Goal: Transaction & Acquisition: Book appointment/travel/reservation

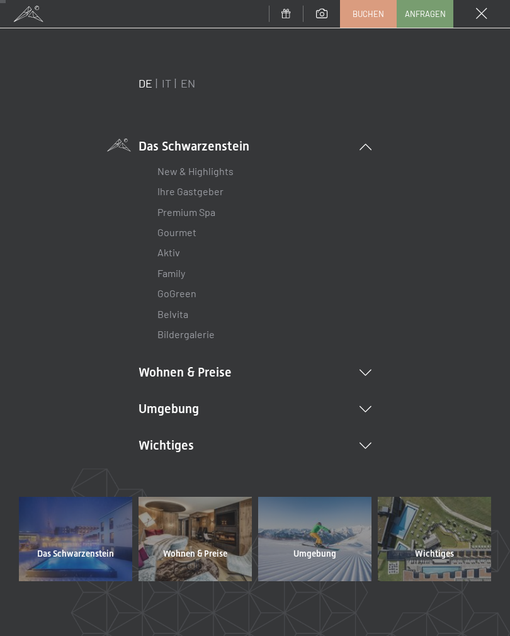
scroll to position [64, 0]
click at [383, 381] on div "DE IT EN Das Schwarzenstein New & Highlights Ihre Gastgeber Premium Spa Gourmet…" at bounding box center [255, 287] width 473 height 422
click at [366, 370] on icon at bounding box center [366, 373] width 12 height 6
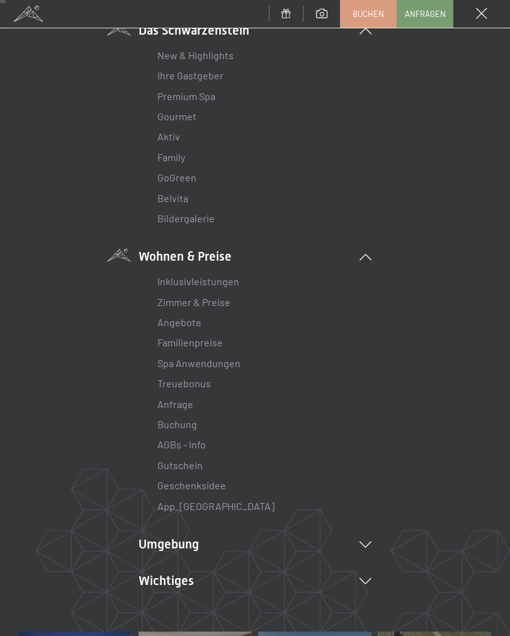
scroll to position [117, 0]
click at [192, 325] on link "Angebote" at bounding box center [180, 322] width 44 height 12
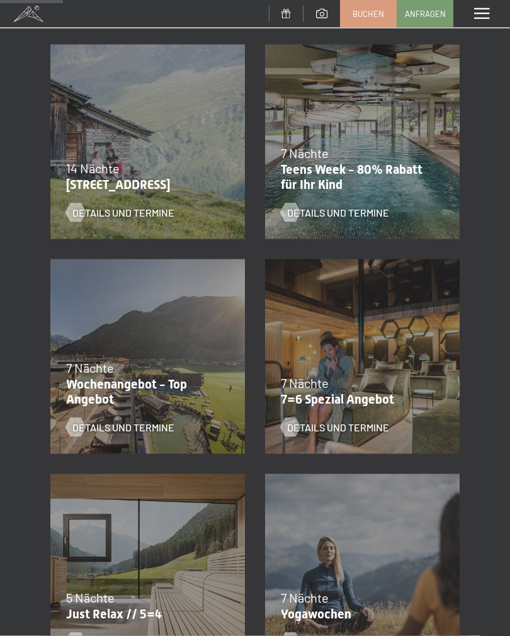
scroll to position [255, 0]
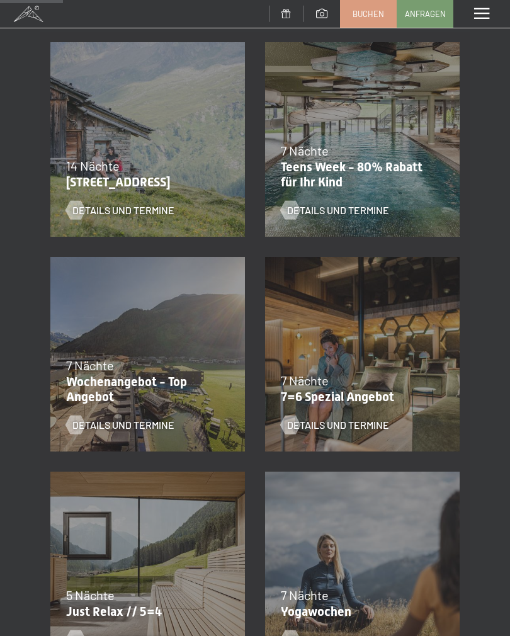
click at [343, 430] on span "Details und Termine" at bounding box center [338, 425] width 102 height 14
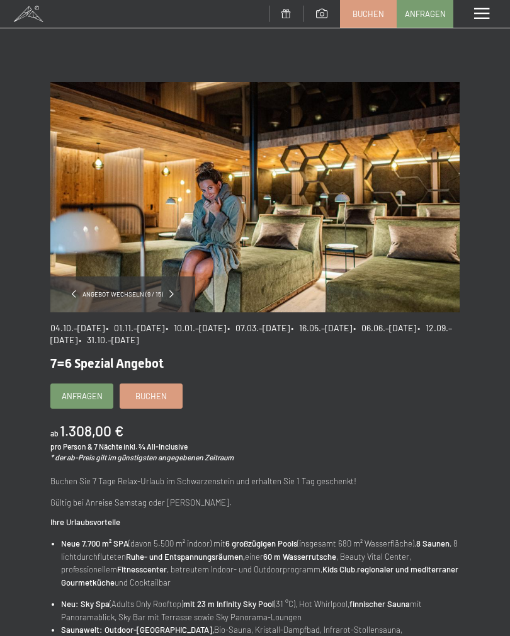
click at [160, 401] on link "Buchen" at bounding box center [151, 396] width 62 height 24
click at [166, 402] on link "Buchen" at bounding box center [151, 396] width 62 height 24
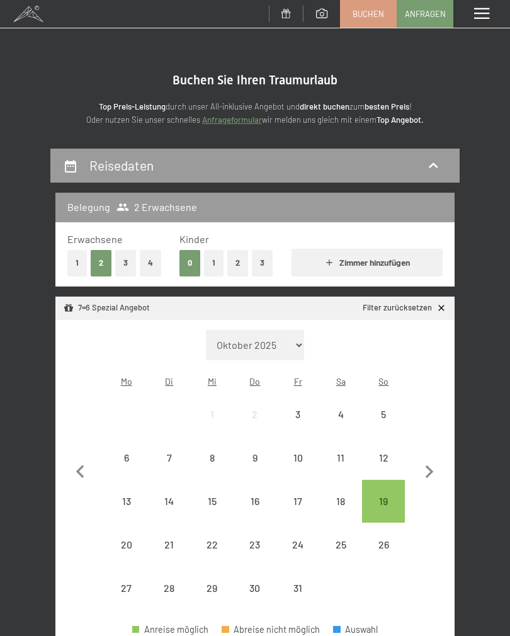
click at [297, 341] on select "Oktober 2025 November 2025 Dezember 2025 Januar 2026 Februar 2026 März 2026 Apr…" at bounding box center [255, 345] width 98 height 30
select select "2026-06-01"
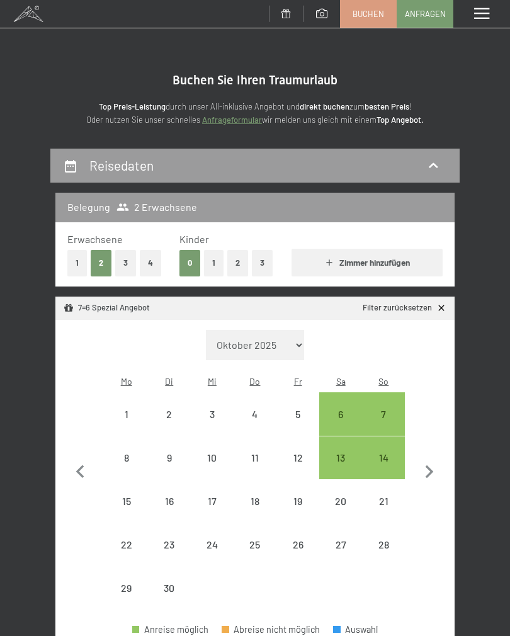
click at [391, 410] on div "7" at bounding box center [384, 430] width 40 height 40
select select "2026-06-01"
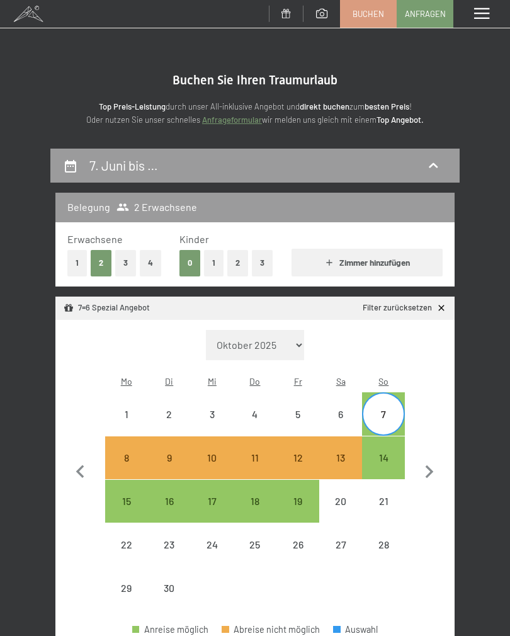
click at [386, 453] on div "14" at bounding box center [384, 473] width 40 height 40
select select "2026-06-01"
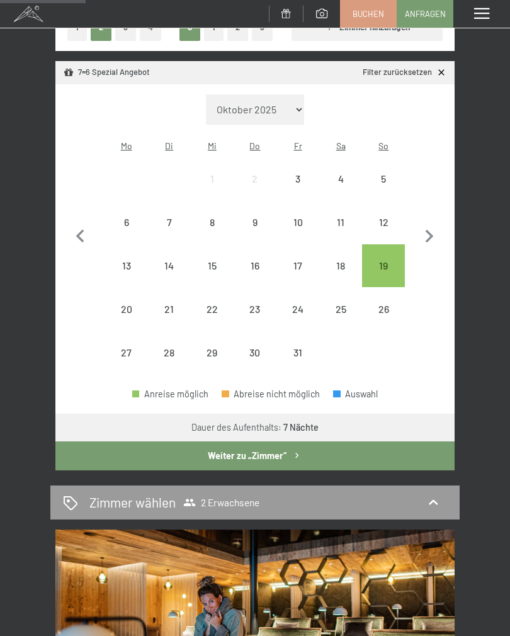
scroll to position [237, 0]
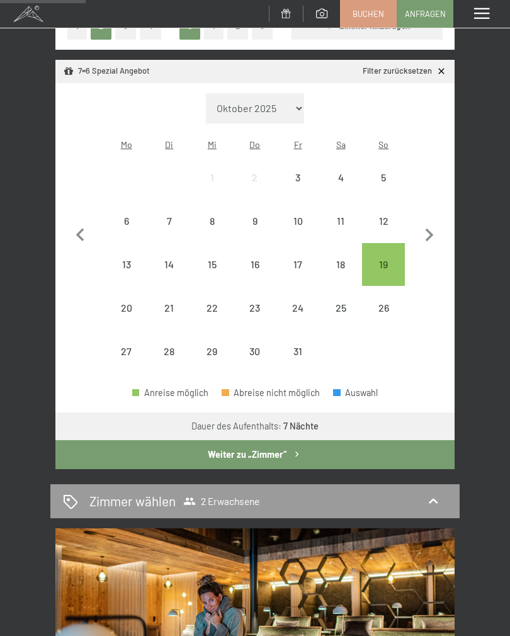
click at [285, 448] on button "Weiter zu „Zimmer“" at bounding box center [254, 454] width 399 height 29
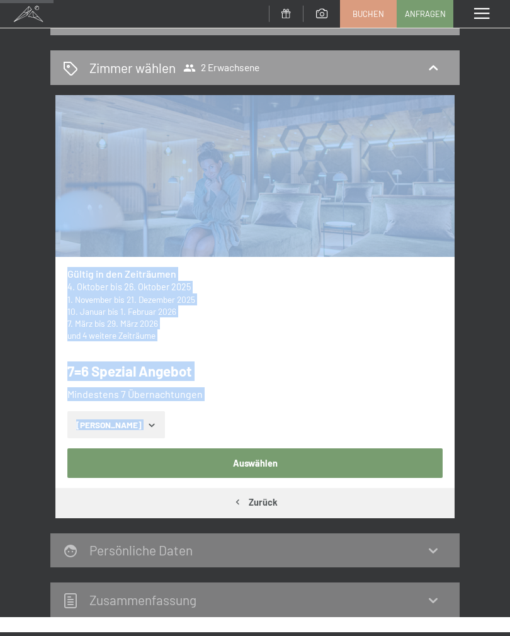
click at [397, 330] on div "und 4 weitere Zeiträume" at bounding box center [255, 336] width 376 height 12
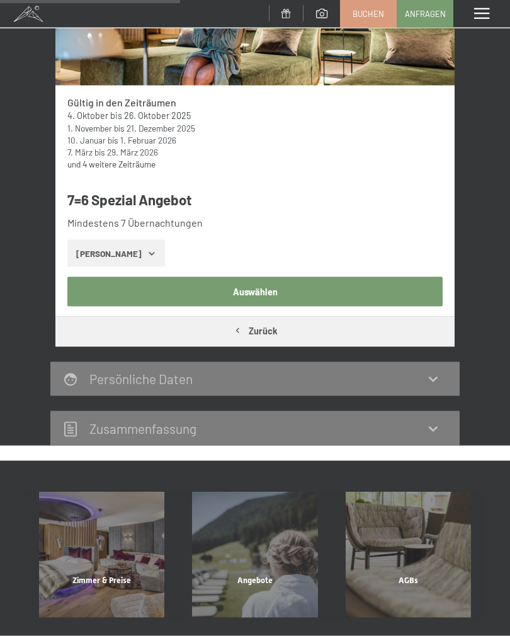
scroll to position [322, 0]
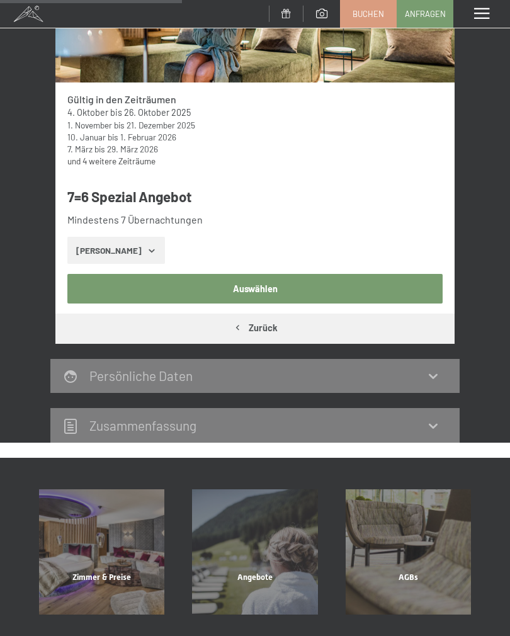
click at [250, 289] on button "Auswählen" at bounding box center [255, 288] width 376 height 29
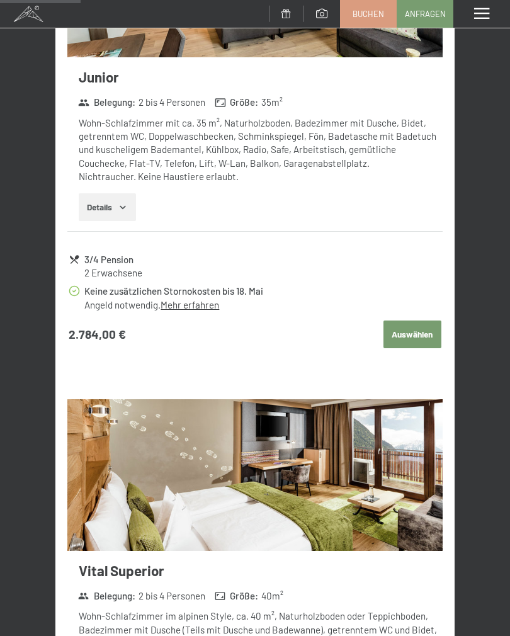
scroll to position [794, 0]
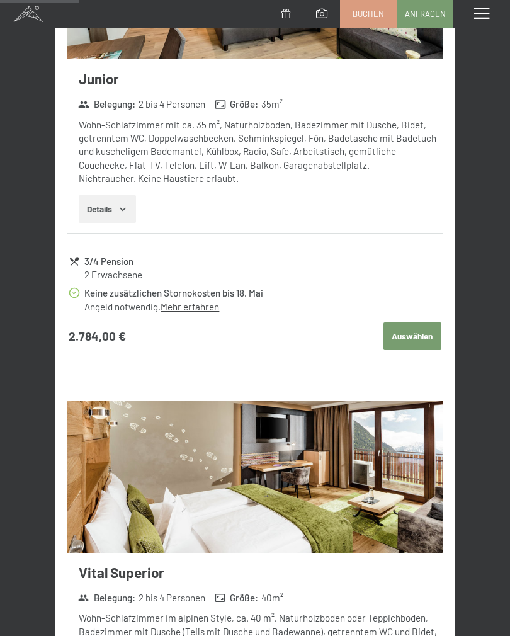
click at [127, 207] on icon "button" at bounding box center [123, 209] width 10 height 10
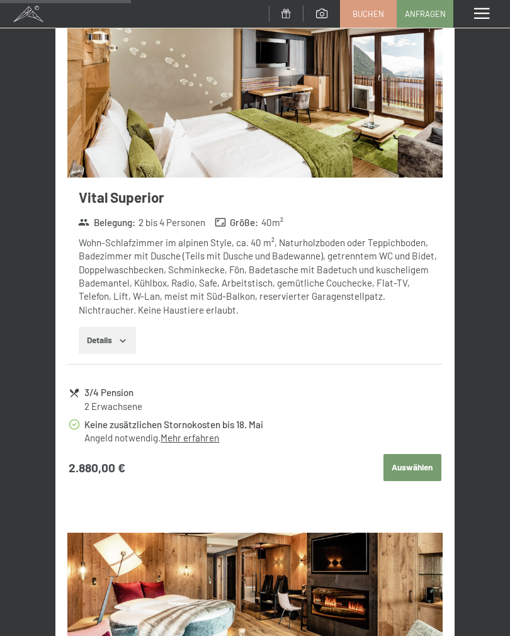
scroll to position [1359, 0]
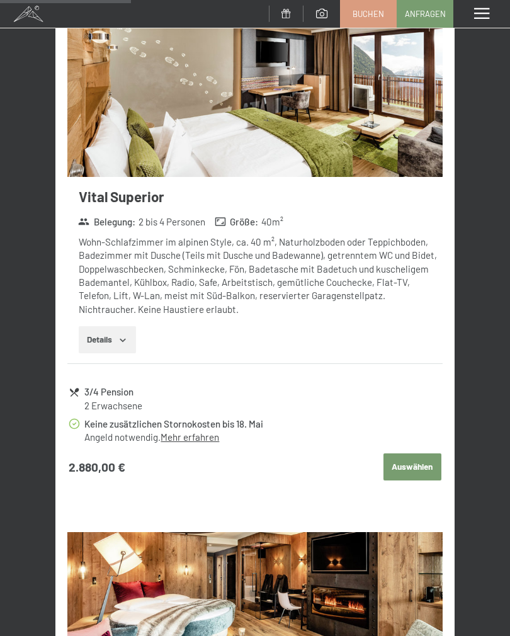
click at [125, 335] on icon "button" at bounding box center [123, 340] width 10 height 10
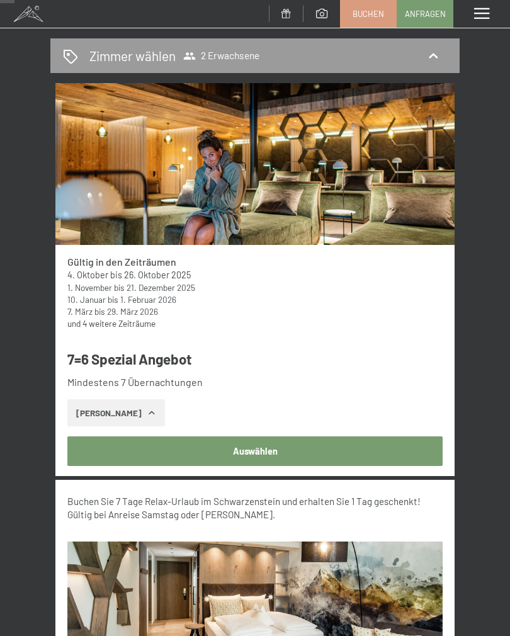
scroll to position [159, 0]
click at [138, 326] on link "und 4 weitere Zeiträume" at bounding box center [111, 324] width 88 height 11
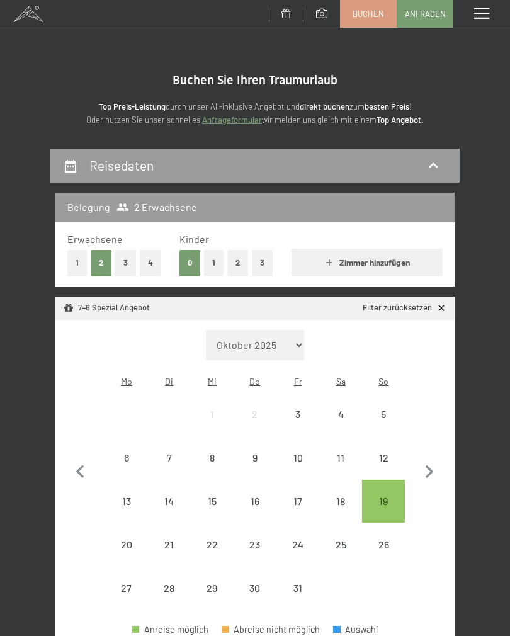
click at [296, 340] on select "Oktober 2025 November 2025 Dezember 2025 Januar 2026 Februar 2026 März 2026 Apr…" at bounding box center [255, 345] width 98 height 30
select select "2026-05-01"
click at [393, 496] on div "17" at bounding box center [384, 516] width 40 height 40
select select "2026-05-01"
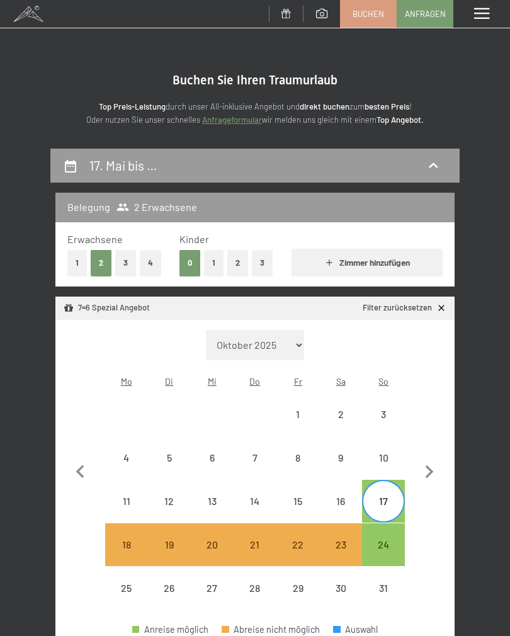
click at [393, 540] on div "24" at bounding box center [384, 560] width 40 height 40
select select "2026-05-01"
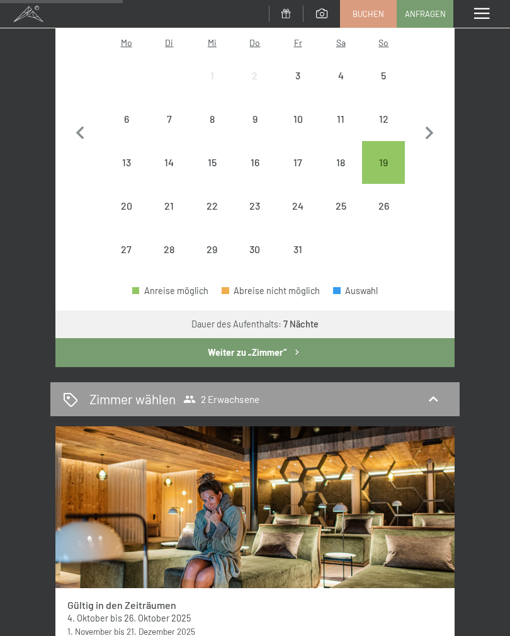
scroll to position [340, 0]
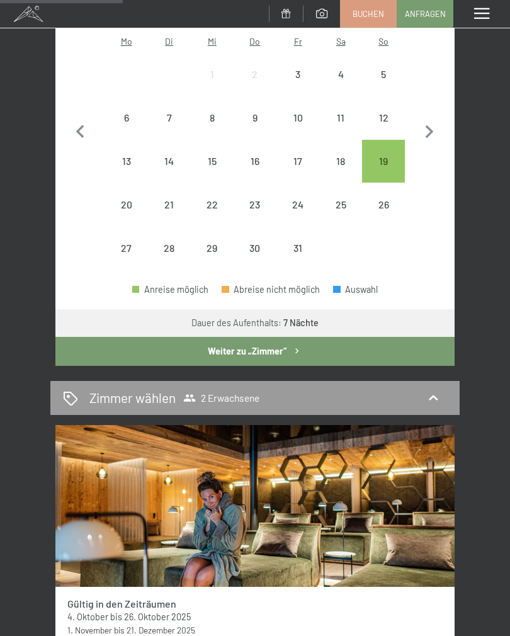
click at [295, 346] on icon "button" at bounding box center [297, 351] width 11 height 11
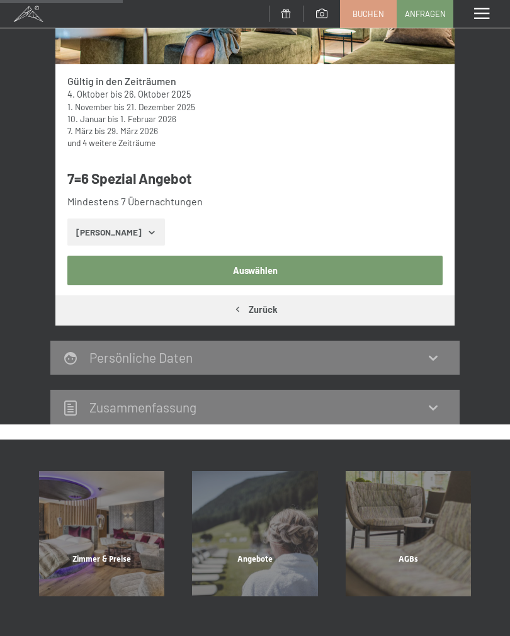
scroll to position [147, 0]
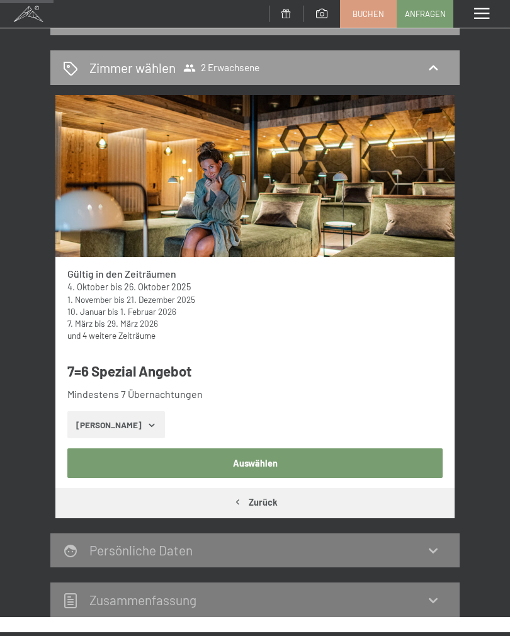
click at [147, 425] on icon "button" at bounding box center [152, 425] width 10 height 10
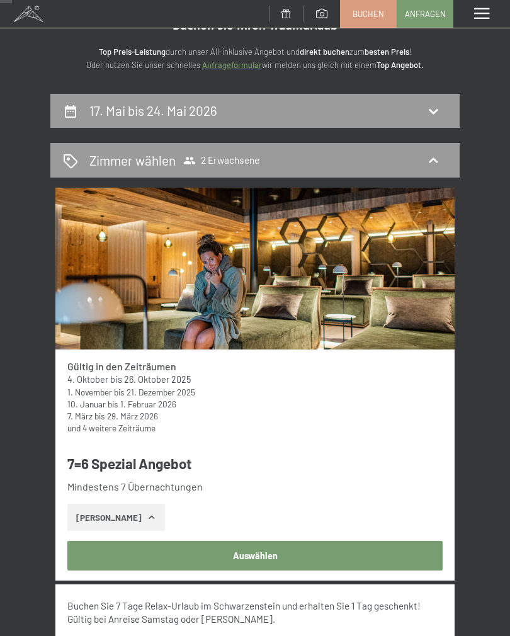
scroll to position [0, 0]
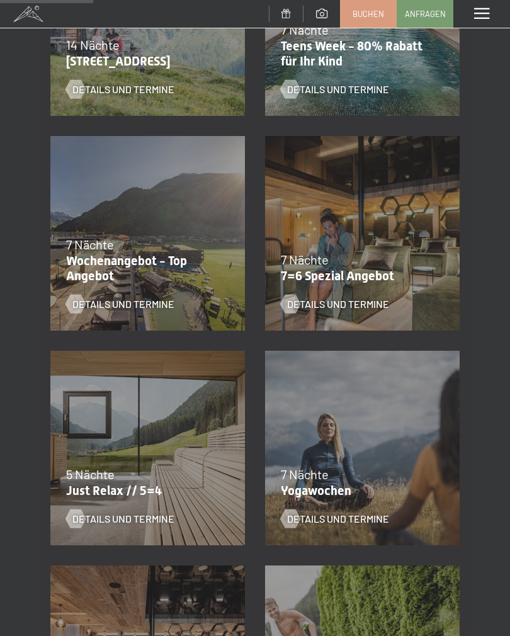
scroll to position [377, 0]
click at [156, 300] on span "Details und Termine" at bounding box center [123, 304] width 102 height 14
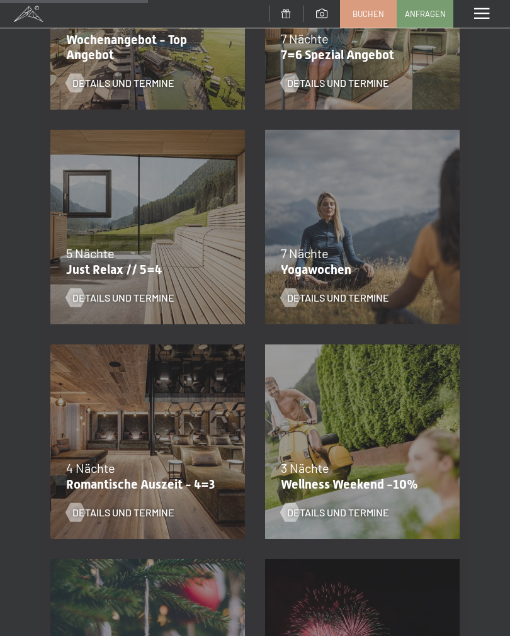
scroll to position [597, 0]
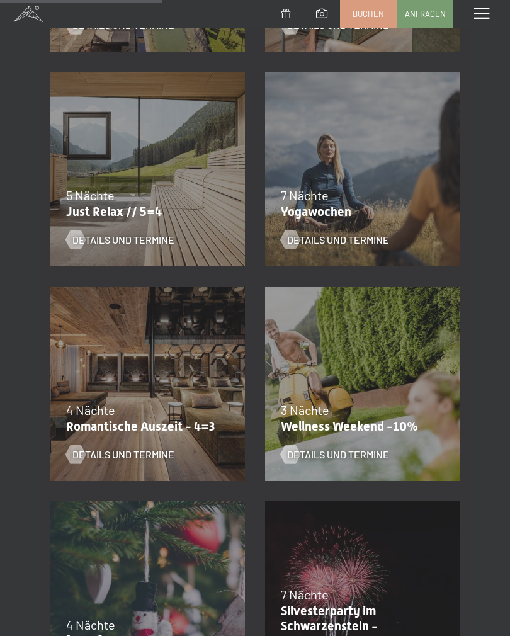
click at [142, 243] on span "Details und Termine" at bounding box center [123, 240] width 102 height 14
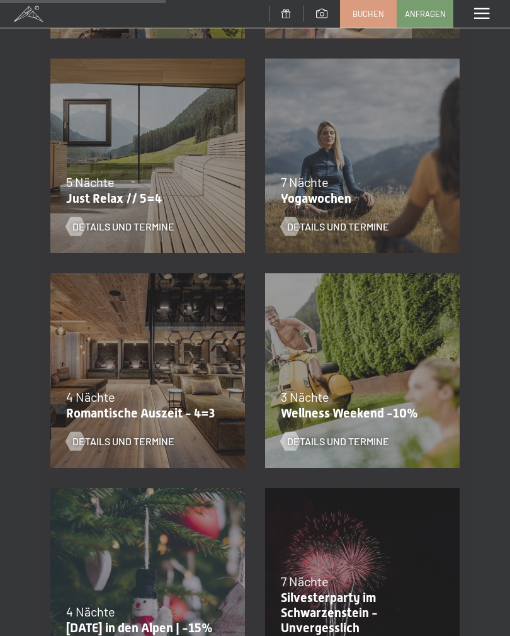
scroll to position [669, 0]
click at [151, 446] on span "Details und Termine" at bounding box center [123, 441] width 102 height 14
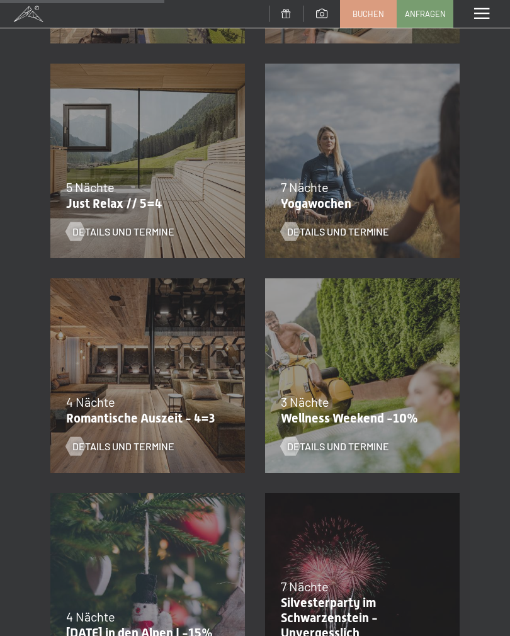
scroll to position [663, 0]
click at [202, 424] on div "Details und Termine" at bounding box center [139, 438] width 147 height 33
click at [161, 447] on span "Details und Termine" at bounding box center [123, 447] width 102 height 14
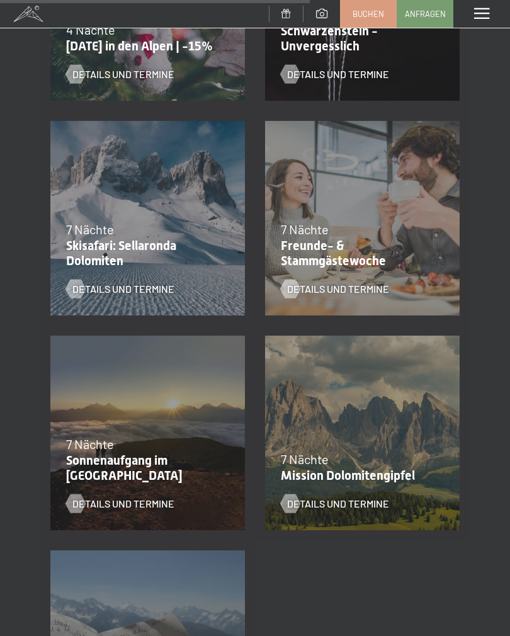
scroll to position [1251, 0]
click at [358, 293] on span "Details und Termine" at bounding box center [338, 289] width 102 height 14
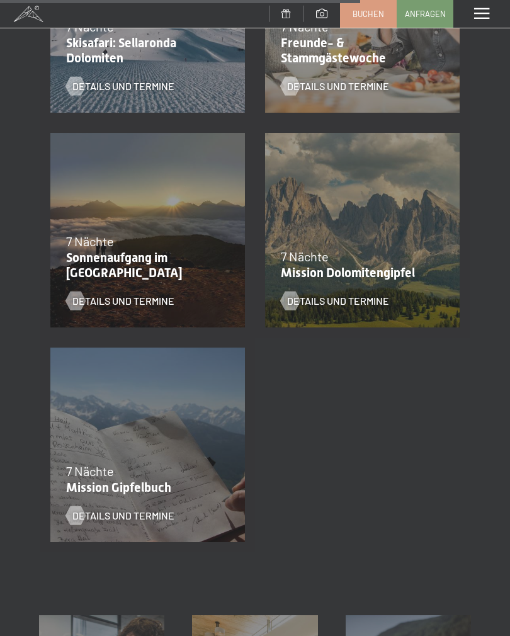
scroll to position [1454, 0]
click at [157, 304] on span "Details und Termine" at bounding box center [123, 301] width 102 height 14
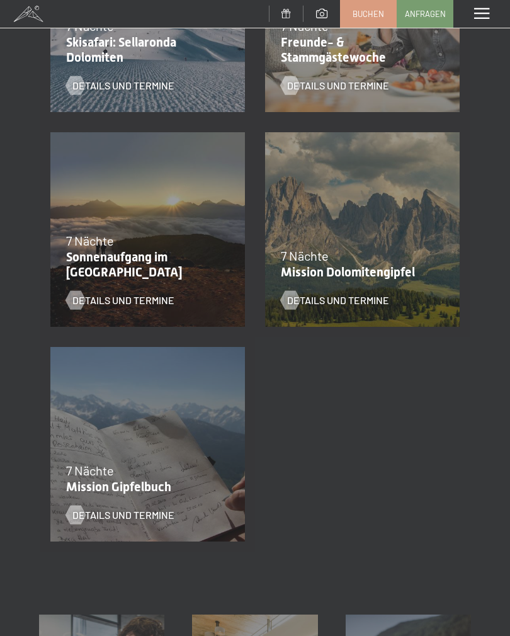
scroll to position [0, 0]
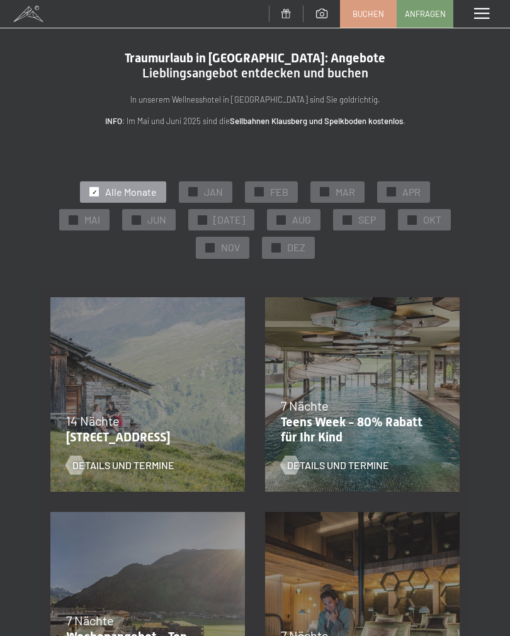
click at [166, 221] on span "JUN" at bounding box center [156, 220] width 19 height 14
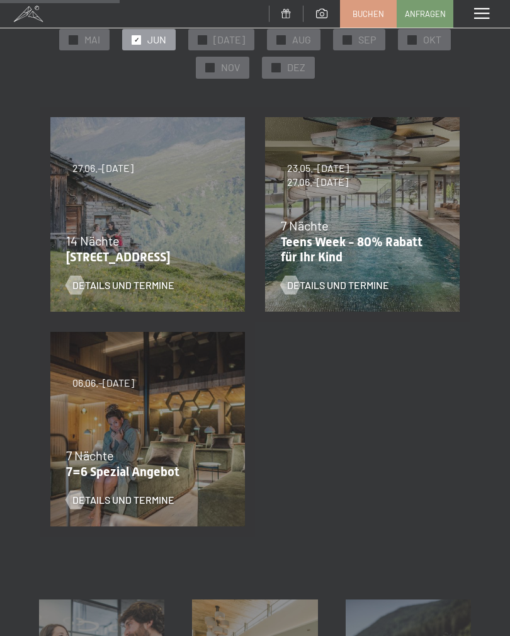
scroll to position [178, 0]
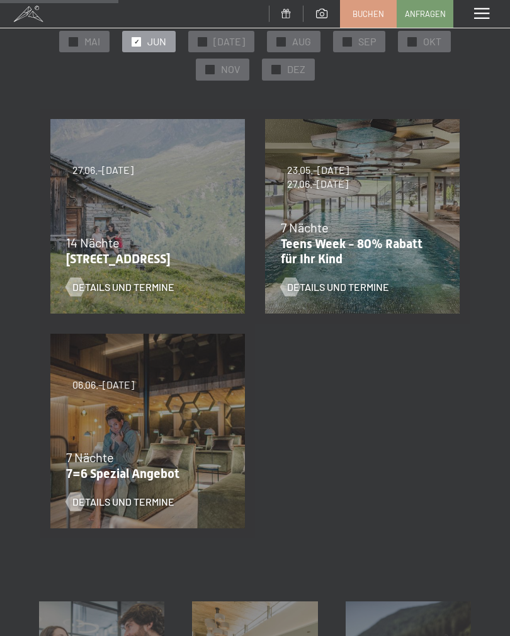
click at [182, 432] on div "04.10.–26.10.2025 01.11.–21.12.2025 10.01.–01.02.2026 07.03.–29.03.2026 16.05.–…" at bounding box center [147, 431] width 215 height 215
click at [166, 484] on div "Details und Termine" at bounding box center [139, 492] width 147 height 33
click at [158, 499] on span "Details und Termine" at bounding box center [123, 502] width 102 height 14
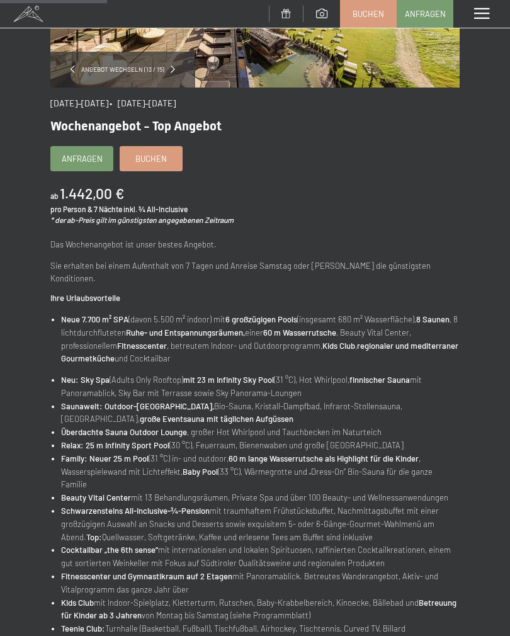
scroll to position [223, 0]
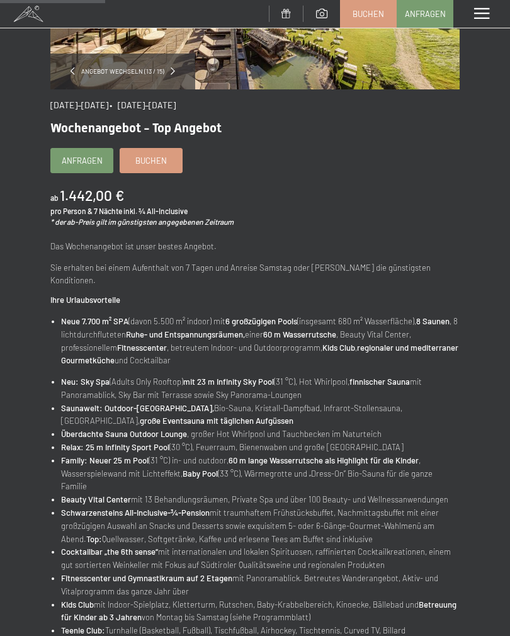
click at [176, 107] on span "• [DATE]–[DATE]" at bounding box center [143, 105] width 66 height 11
click at [160, 163] on span "Buchen" at bounding box center [151, 160] width 32 height 11
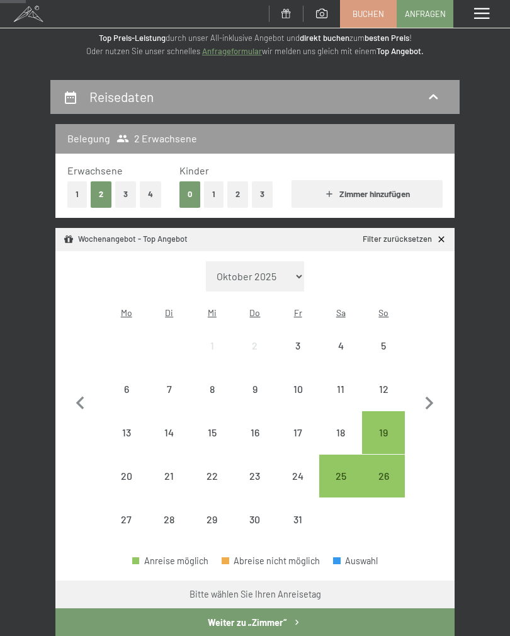
scroll to position [67, 0]
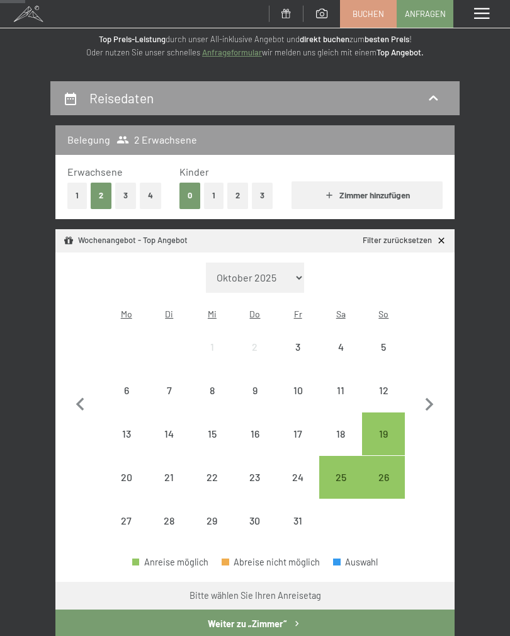
click at [290, 270] on select "Oktober 2025 November 2025 Dezember 2025 Januar 2026 Februar 2026 März 2026 Apr…" at bounding box center [255, 278] width 98 height 30
select select "2026-05-01"
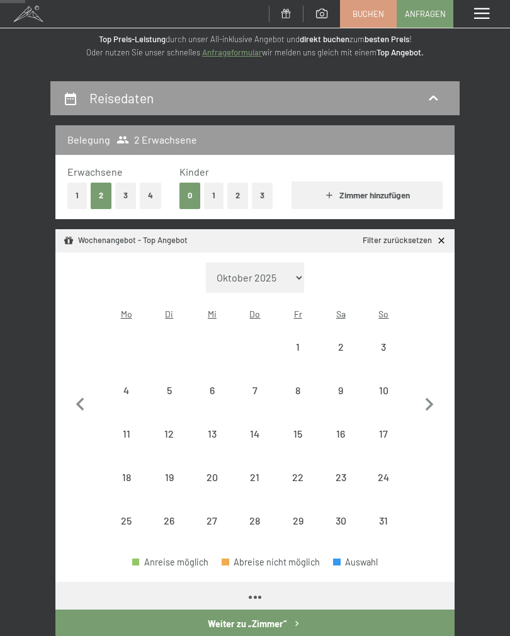
select select "2026-05-01"
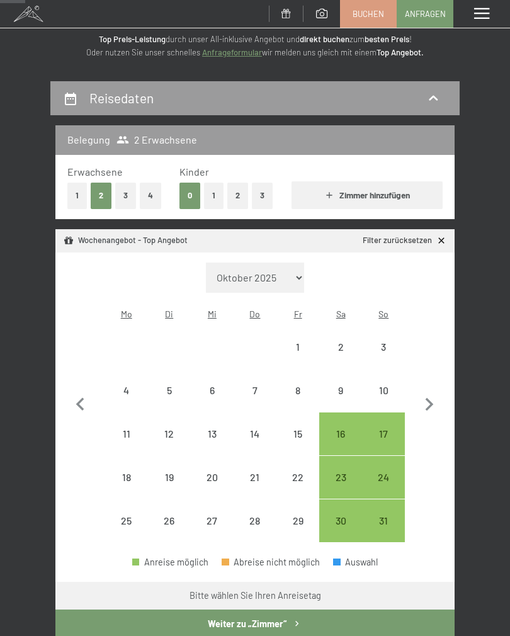
click at [386, 473] on div "24" at bounding box center [384, 493] width 40 height 40
select select "2026-05-01"
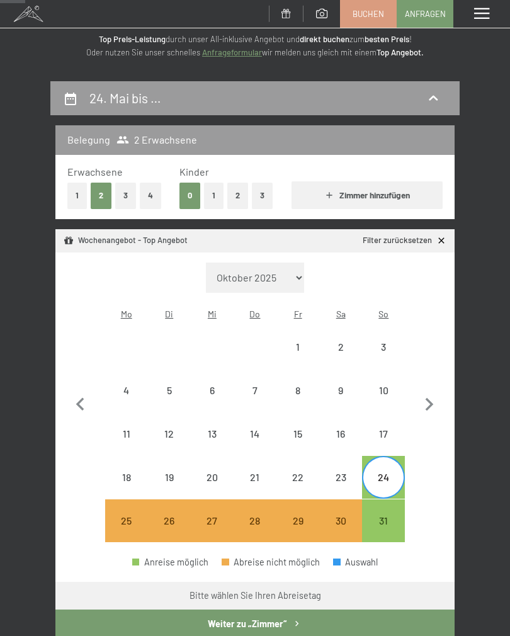
click at [387, 516] on div "31" at bounding box center [384, 536] width 40 height 40
select select "2026-05-01"
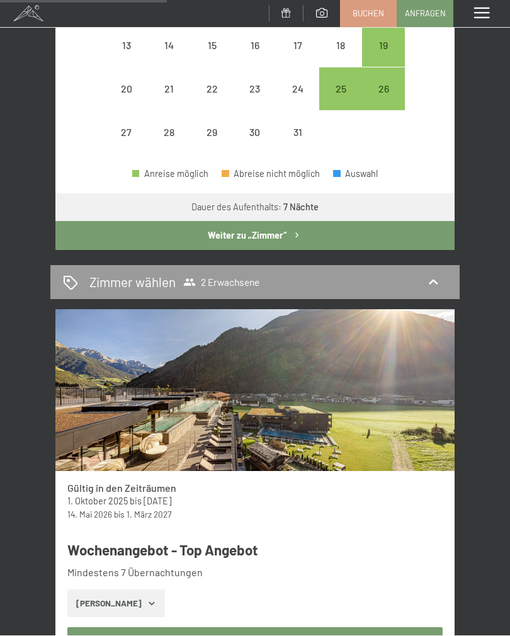
scroll to position [457, 0]
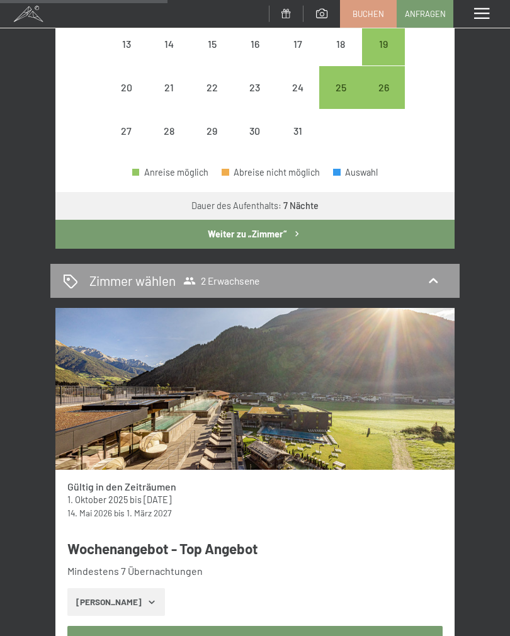
click at [134, 588] on button "Zeige Zimmer" at bounding box center [116, 602] width 98 height 28
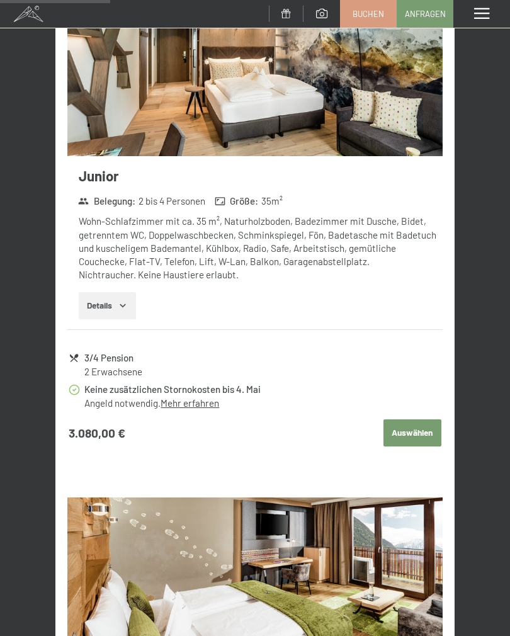
scroll to position [1217, 0]
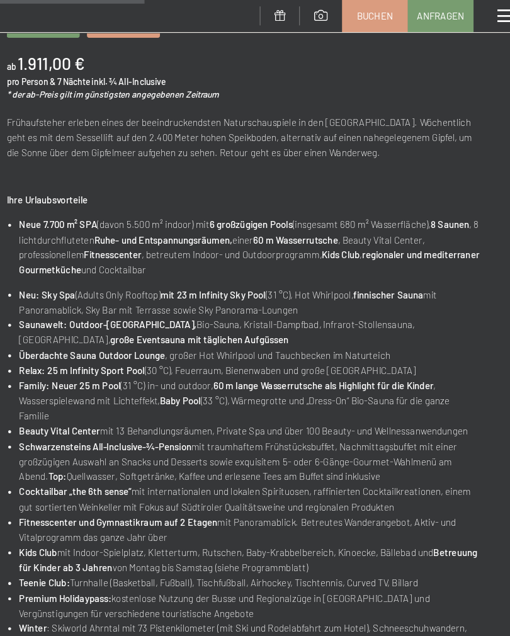
scroll to position [364, 0]
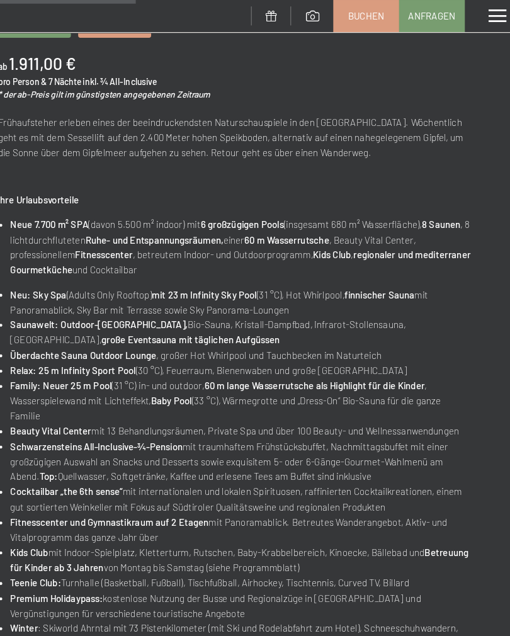
click at [134, 210] on li "Neue 7.700 m² SPA (davon 5.500 m² indoor) mit 6 großzügigen Pools (insgesamt 68…" at bounding box center [260, 214] width 399 height 52
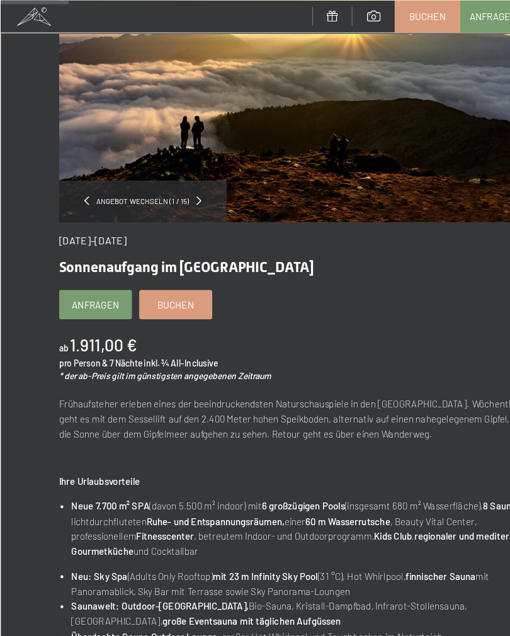
scroll to position [0, 0]
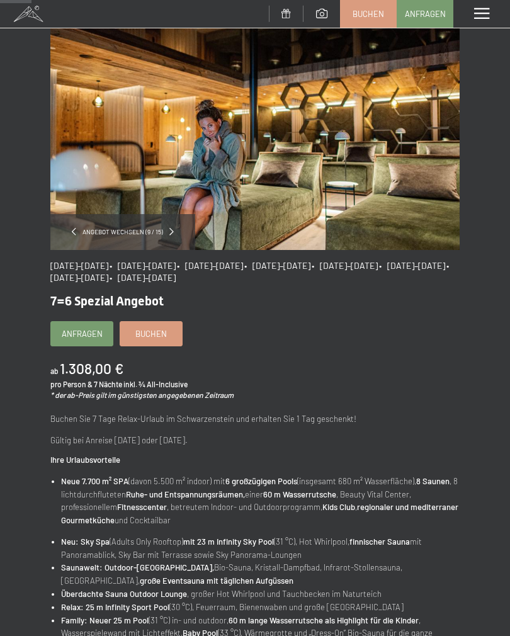
scroll to position [64, 0]
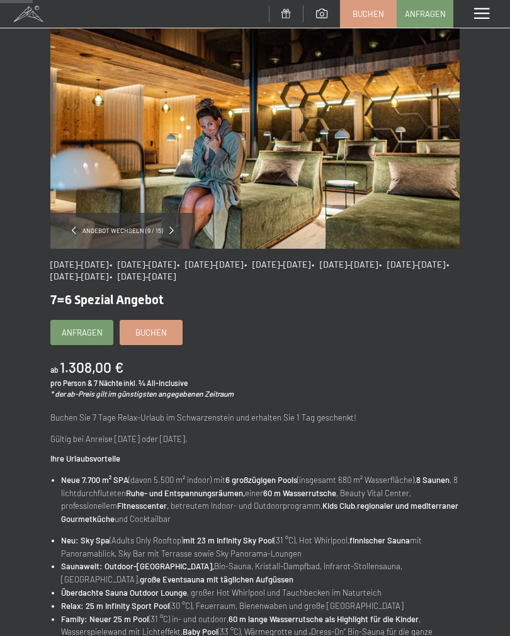
click at [154, 335] on span "Buchen" at bounding box center [151, 332] width 32 height 11
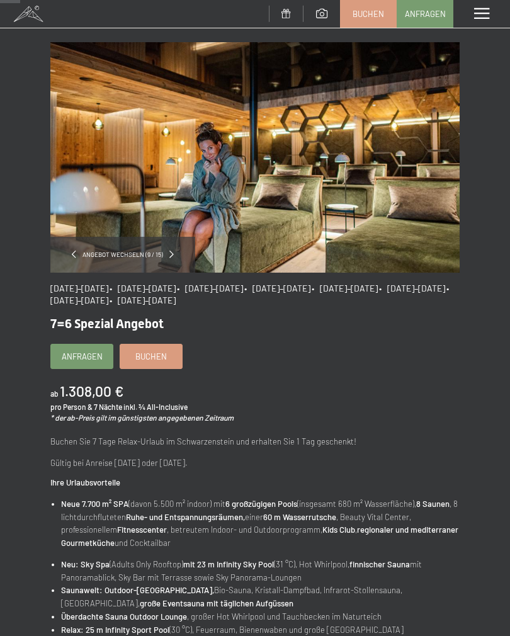
scroll to position [39, 0]
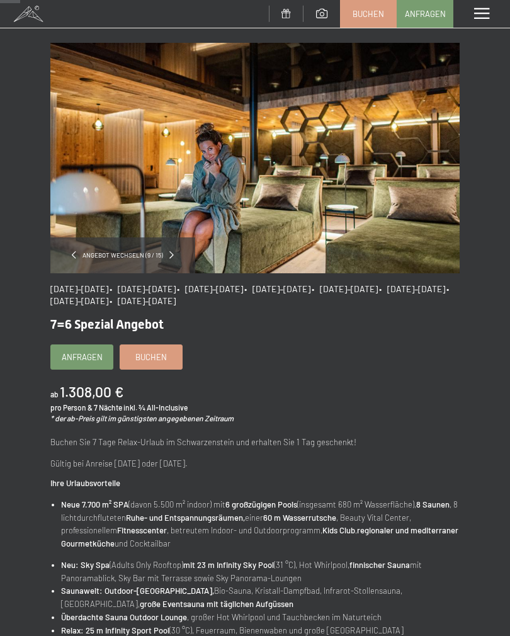
click at [160, 360] on span "Einwilligung Marketing*" at bounding box center [185, 354] width 104 height 13
click at [127, 360] on input "Einwilligung Marketing*" at bounding box center [120, 354] width 13 height 13
checkbox input "false"
click at [153, 357] on span "Buchen" at bounding box center [151, 357] width 32 height 11
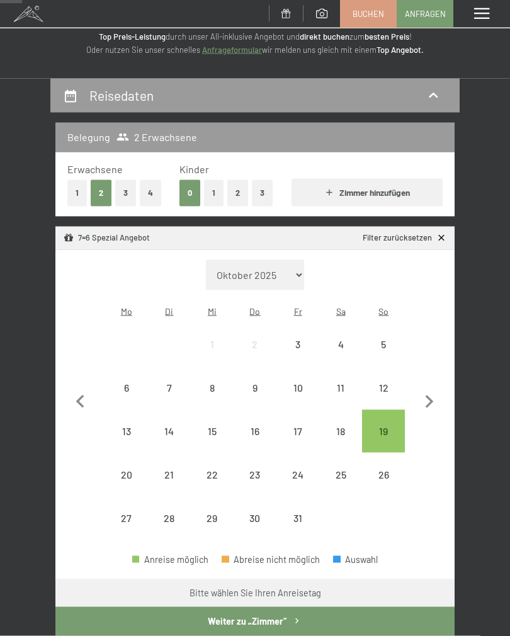
scroll to position [75, 0]
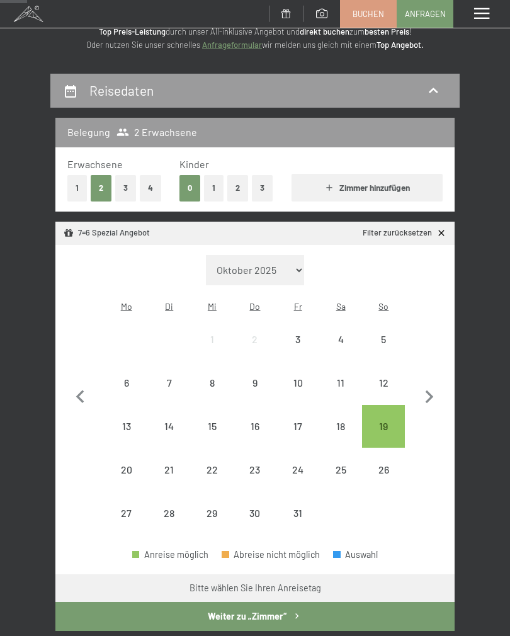
click at [295, 265] on select "Oktober 2025 [DATE] Dezember 2025 Januar 2026 Februar 2026 März 2026 [DATE] Mai…" at bounding box center [255, 270] width 98 height 30
select select "2026-06-01"
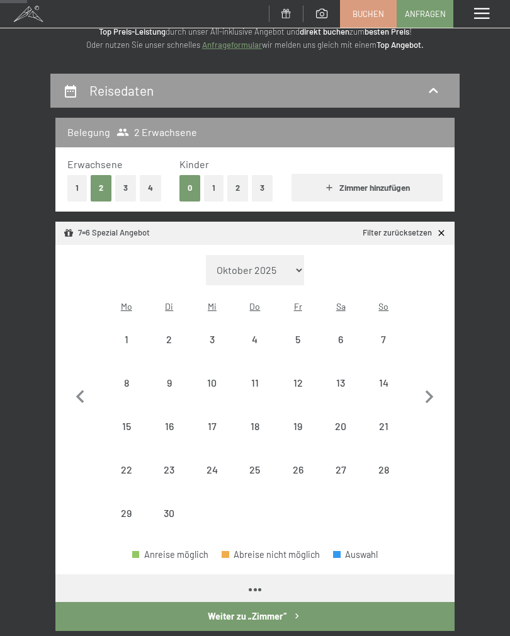
select select "2026-06-01"
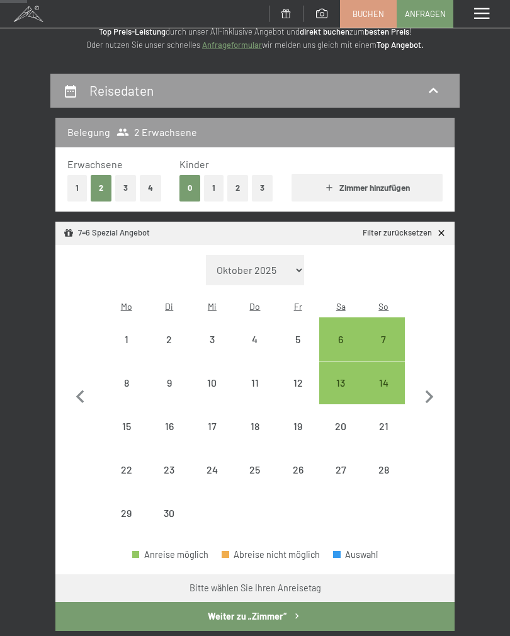
click at [384, 378] on div "14" at bounding box center [384, 398] width 40 height 40
select select "2026-06-01"
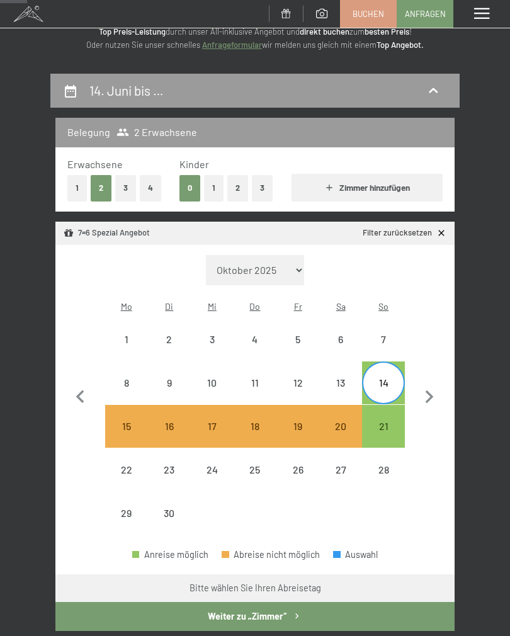
click at [391, 422] on div "21" at bounding box center [384, 442] width 40 height 40
select select "2026-06-01"
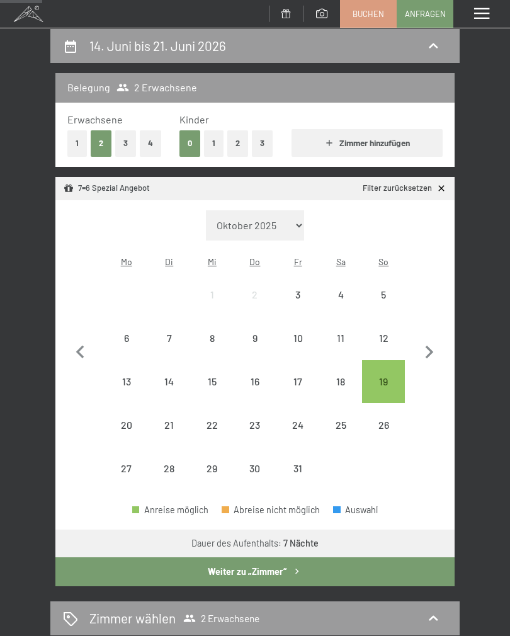
scroll to position [118, 0]
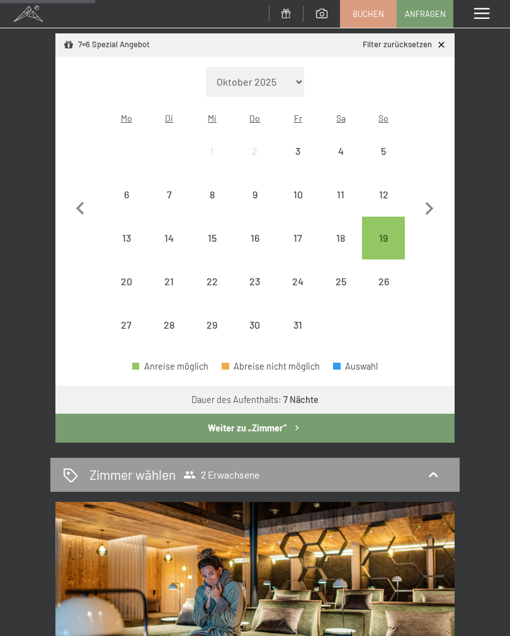
click at [288, 418] on button "Weiter zu „Zimmer“" at bounding box center [254, 428] width 399 height 29
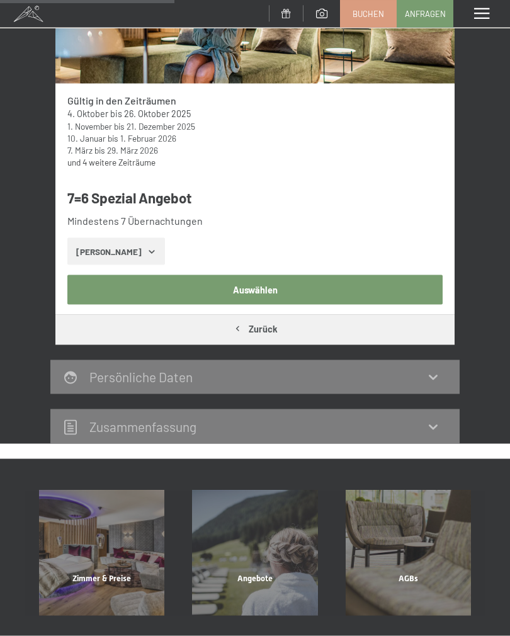
scroll to position [333, 0]
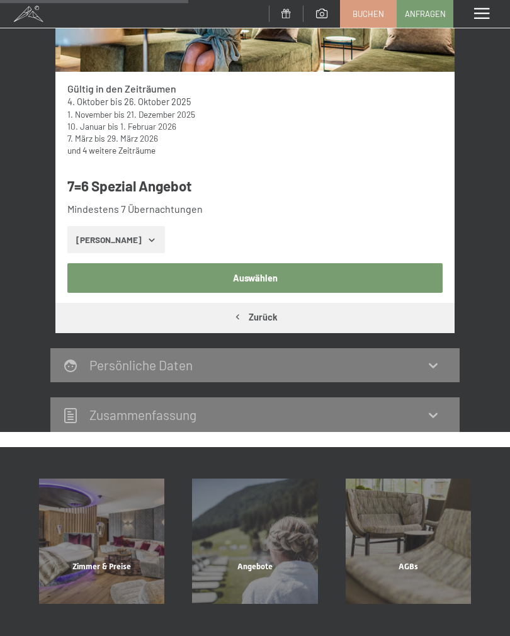
click at [147, 241] on icon "button" at bounding box center [152, 240] width 10 height 10
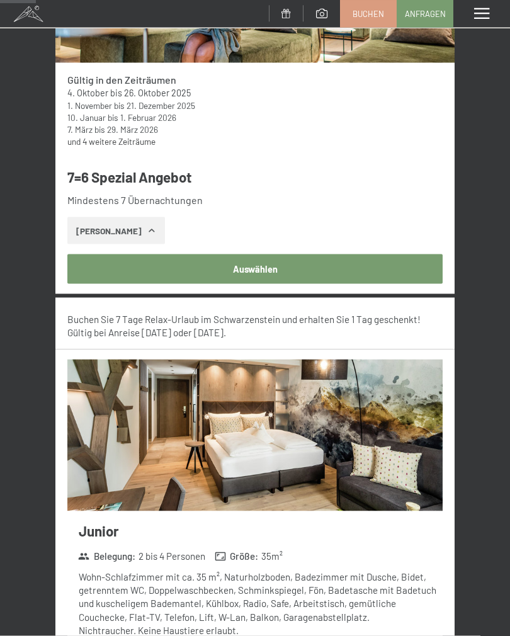
scroll to position [330, 0]
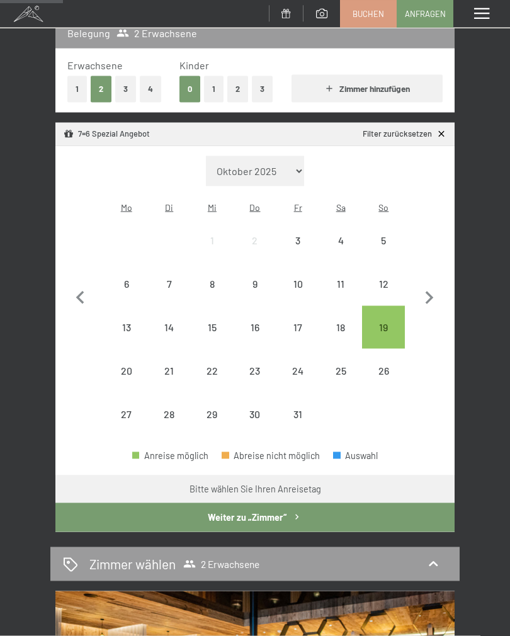
click at [292, 163] on select "Oktober 2025 November 2025 Dezember 2025 Januar 2026 Februar 2026 März 2026 Apr…" at bounding box center [255, 171] width 98 height 30
select select "2026-06-01"
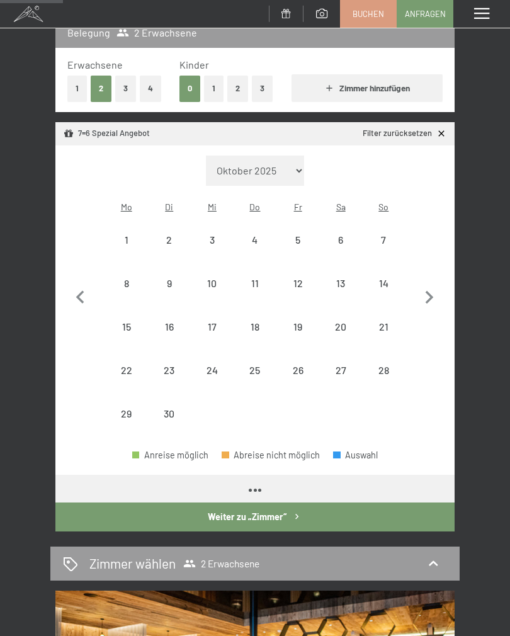
select select "2026-06-01"
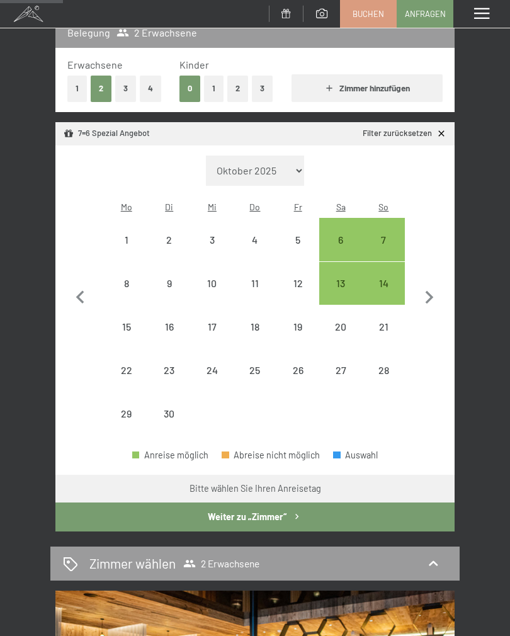
click at [384, 235] on div "7" at bounding box center [384, 255] width 40 height 40
select select "2026-06-01"
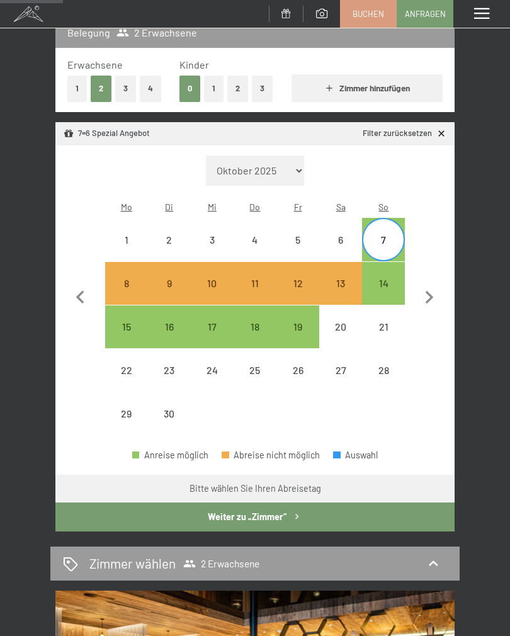
click at [385, 278] on div "14" at bounding box center [384, 298] width 40 height 40
select select "2026-06-01"
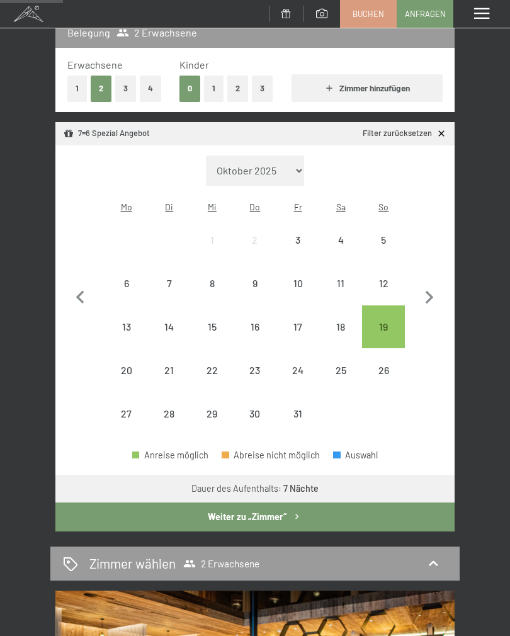
click at [283, 503] on button "Weiter zu „Zimmer“" at bounding box center [254, 517] width 399 height 29
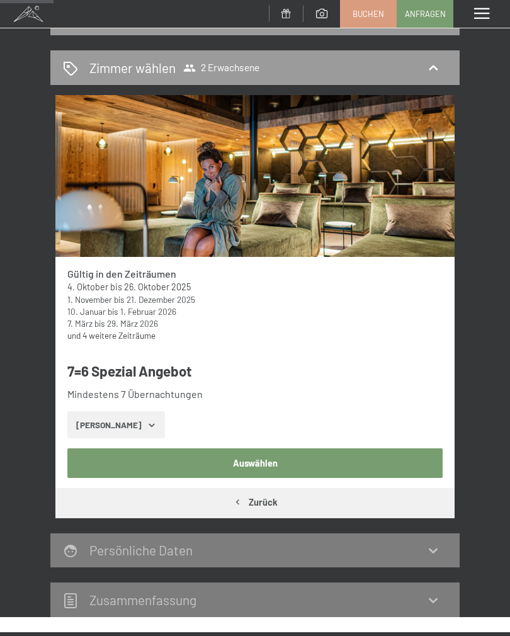
click at [132, 420] on button "Zeige Zimmer" at bounding box center [116, 425] width 98 height 28
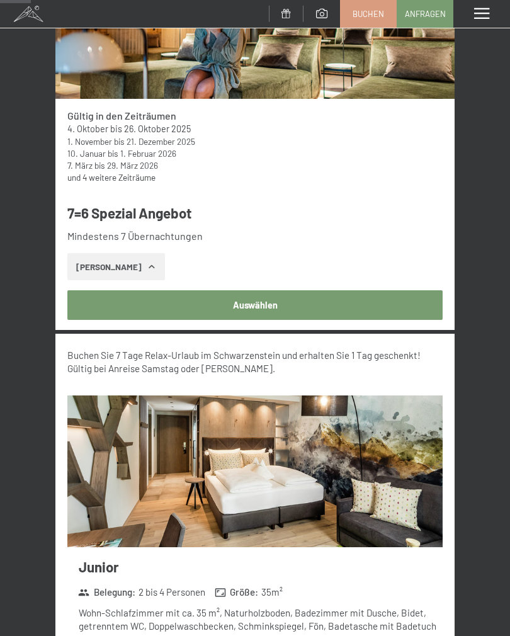
scroll to position [306, 0]
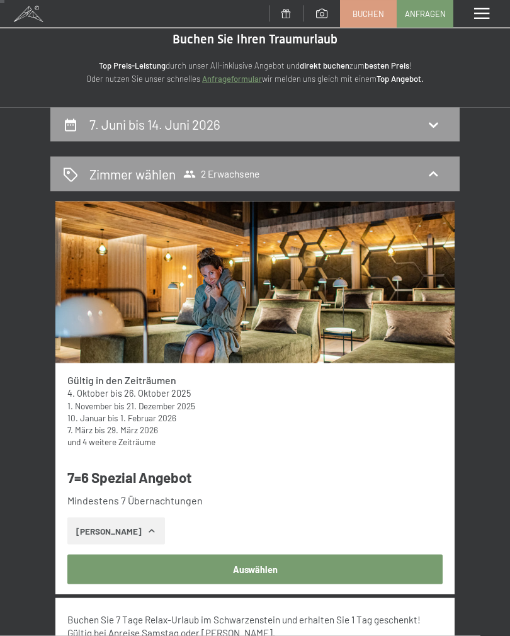
click at [483, 21] on div "Menü" at bounding box center [482, 14] width 57 height 28
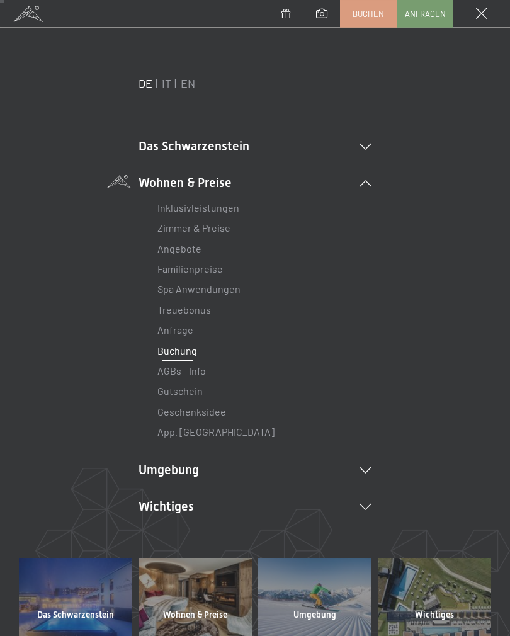
scroll to position [42, 0]
click at [181, 350] on link "Buchung" at bounding box center [178, 351] width 40 height 12
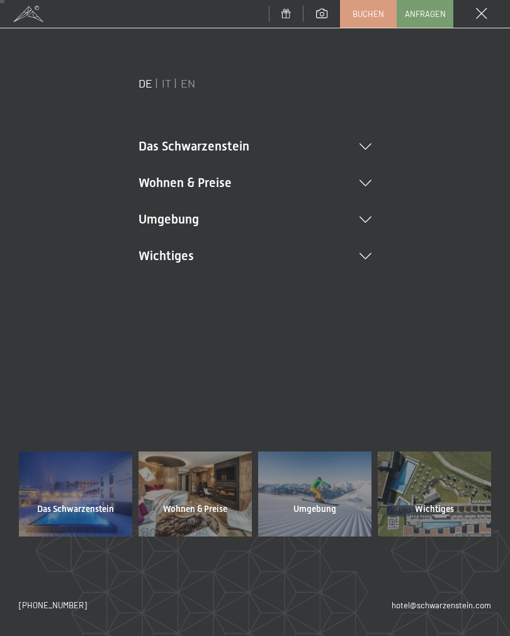
scroll to position [0, 0]
click at [362, 142] on li "Das Schwarzenstein New & Highlights Ihre Gastgeber Premium Spa Gourmet Aktiv Wo…" at bounding box center [255, 146] width 233 height 18
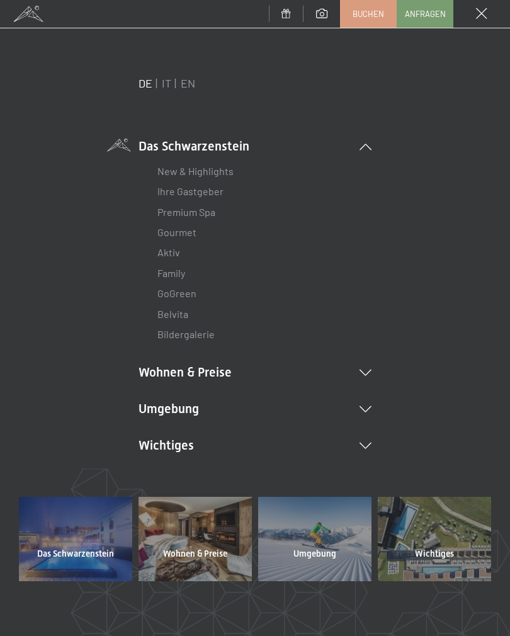
click at [212, 169] on link "New & Highlights" at bounding box center [196, 171] width 76 height 12
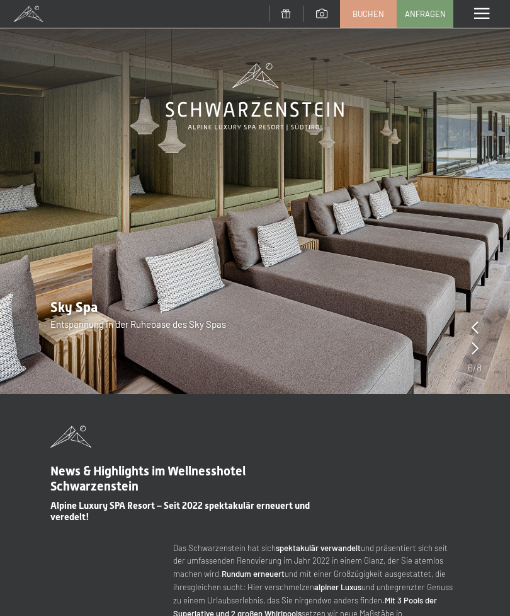
click at [472, 11] on div "Menü" at bounding box center [482, 14] width 57 height 28
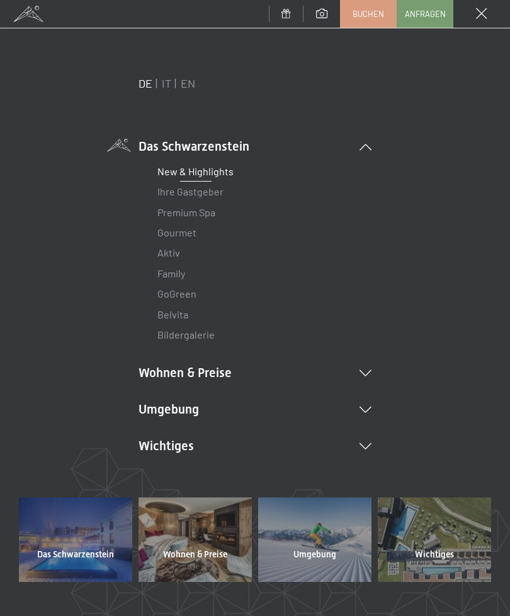
click at [172, 255] on link "Aktiv" at bounding box center [169, 252] width 23 height 12
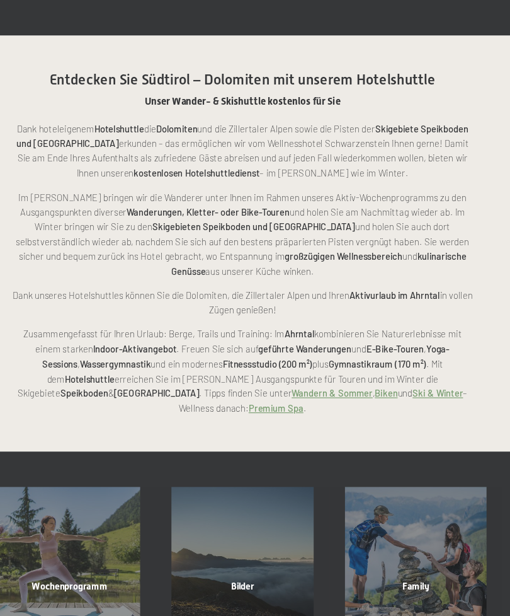
scroll to position [2153, 0]
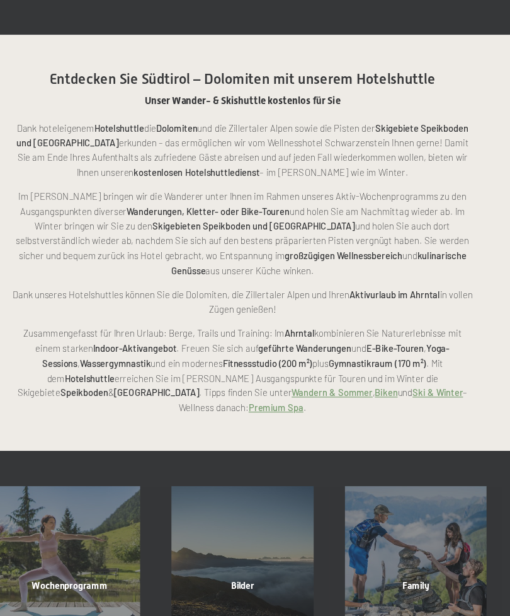
click at [184, 338] on span "Einwilligung Marketing*" at bounding box center [185, 344] width 104 height 13
click at [127, 338] on input "Einwilligung Marketing*" at bounding box center [120, 344] width 13 height 13
click at [185, 338] on span "Einwilligung Marketing*" at bounding box center [185, 344] width 104 height 13
click at [127, 338] on input "Einwilligung Marketing*" at bounding box center [120, 344] width 13 height 13
checkbox input "false"
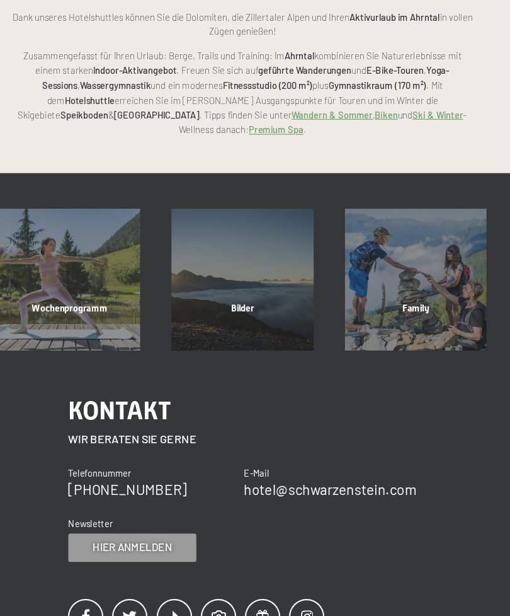
scroll to position [2398, 0]
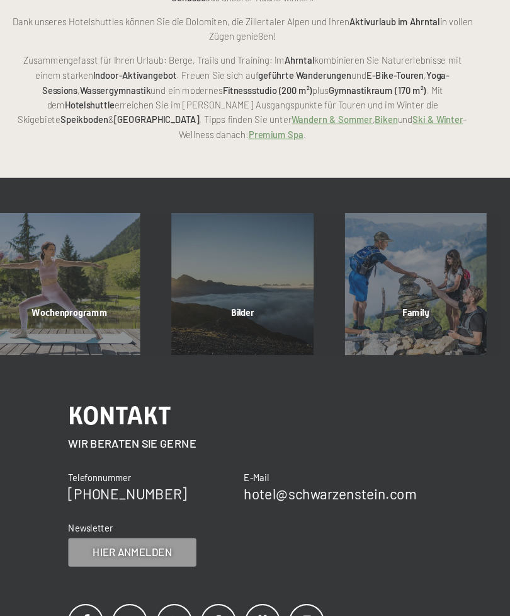
click at [75, 241] on div "Wochenprogramm Mehr erfahren" at bounding box center [101, 282] width 153 height 125
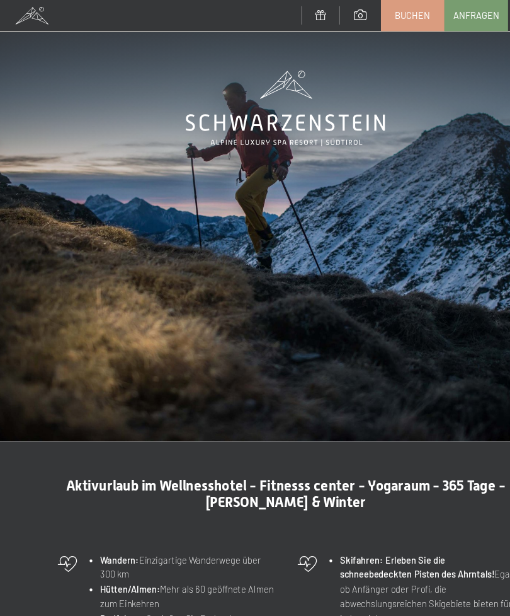
click at [33, 14] on span at bounding box center [28, 14] width 57 height 28
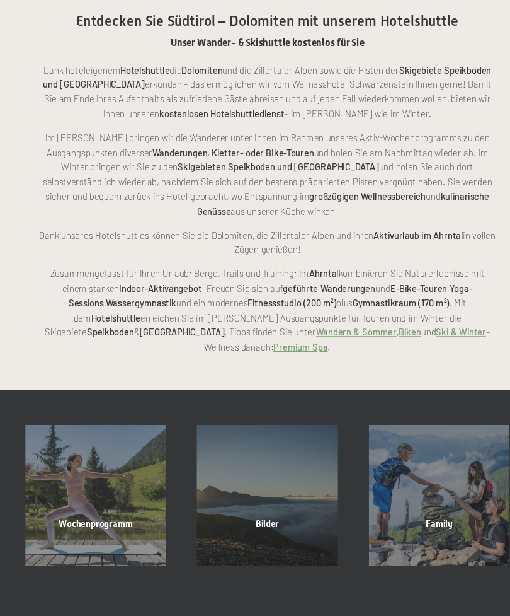
scroll to position [2210, 0]
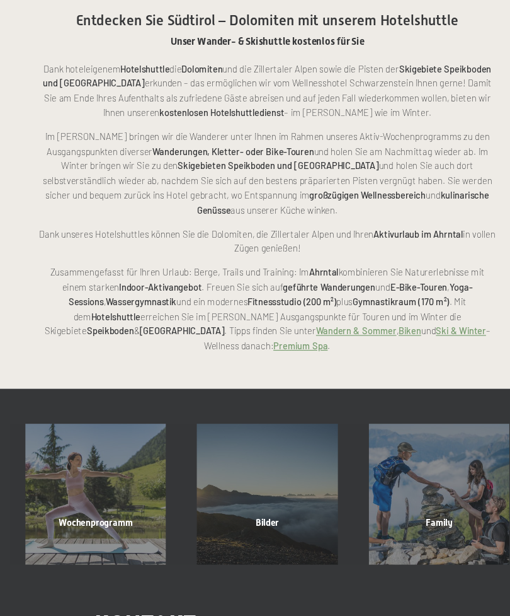
click at [309, 333] on link "Premium Spa" at bounding box center [285, 338] width 49 height 10
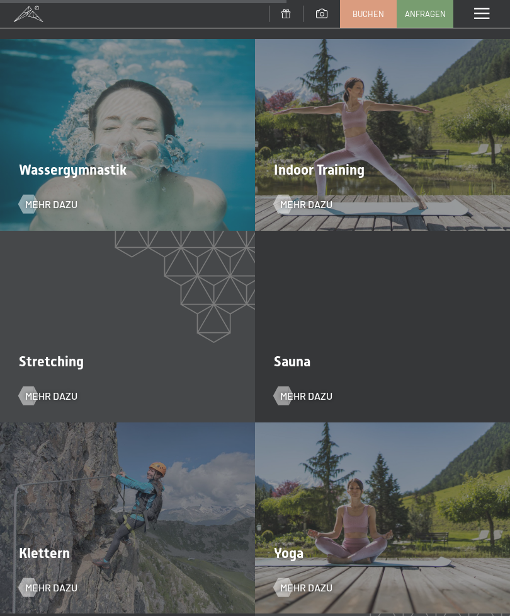
scroll to position [2052, 0]
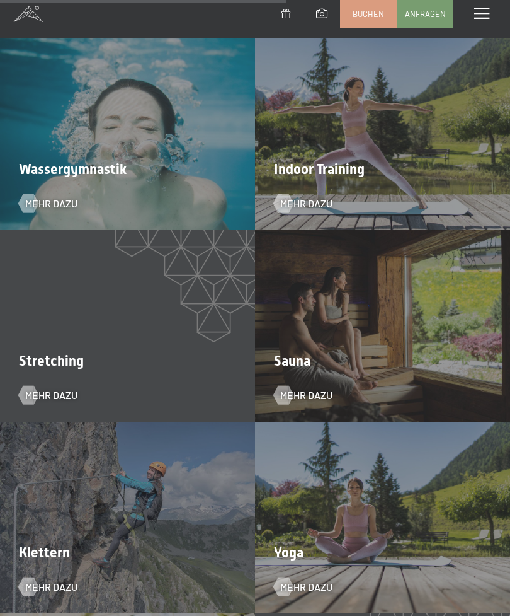
click at [147, 132] on div "Wassergymnastik Mehr dazu" at bounding box center [127, 134] width 255 height 192
click at [52, 197] on span "Mehr dazu" at bounding box center [51, 204] width 52 height 14
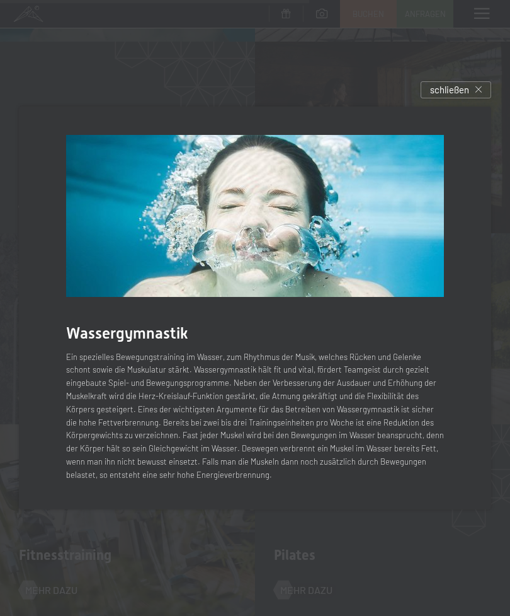
scroll to position [2240, 0]
click at [491, 98] on div "schließen" at bounding box center [456, 89] width 71 height 17
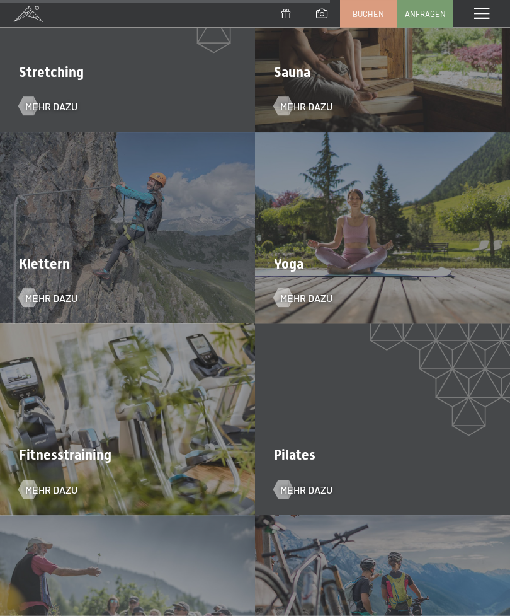
scroll to position [2371, 0]
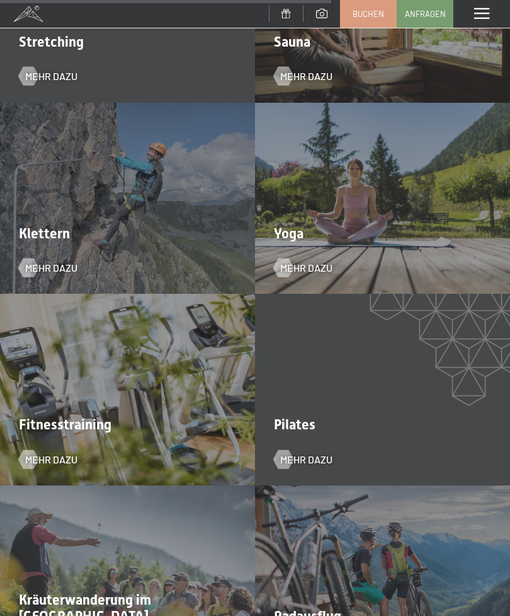
click at [307, 452] on span "Mehr dazu" at bounding box center [306, 459] width 52 height 14
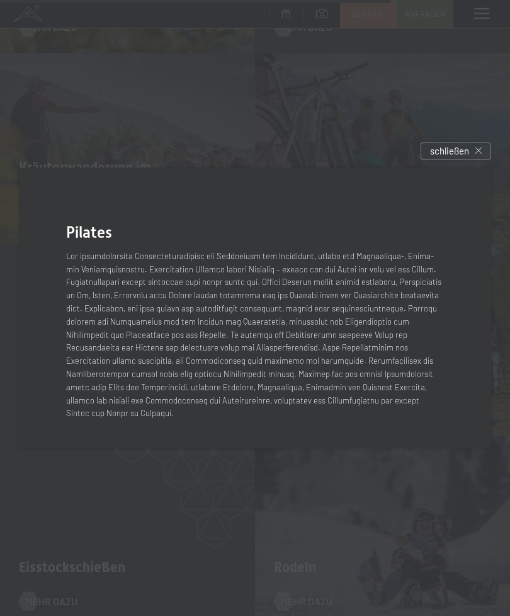
scroll to position [2804, 0]
click at [470, 159] on div "schließen" at bounding box center [456, 150] width 71 height 17
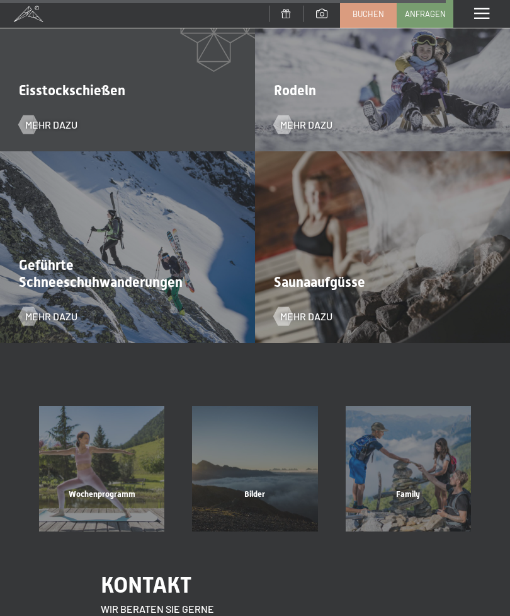
scroll to position [3303, 0]
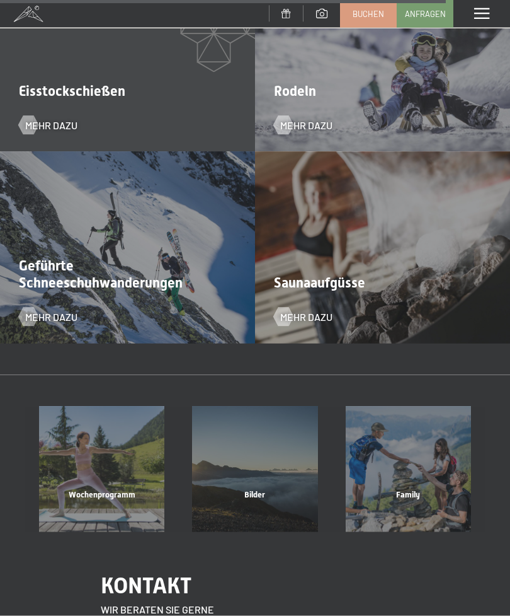
click at [123, 266] on span "Geführte Schneeschuhwanderungen" at bounding box center [101, 274] width 164 height 32
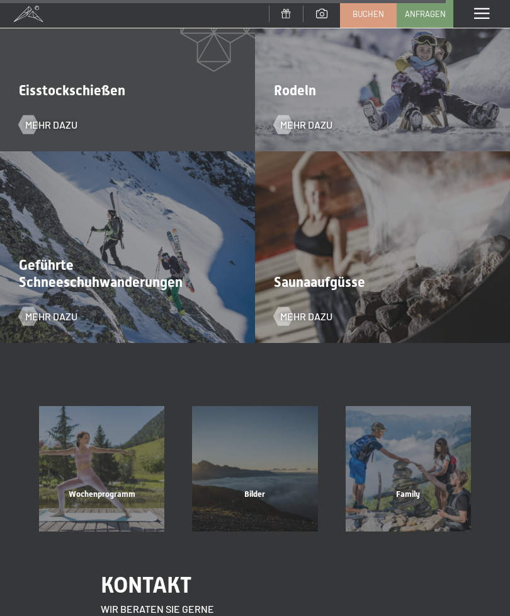
click at [57, 309] on span "Mehr dazu" at bounding box center [51, 316] width 52 height 14
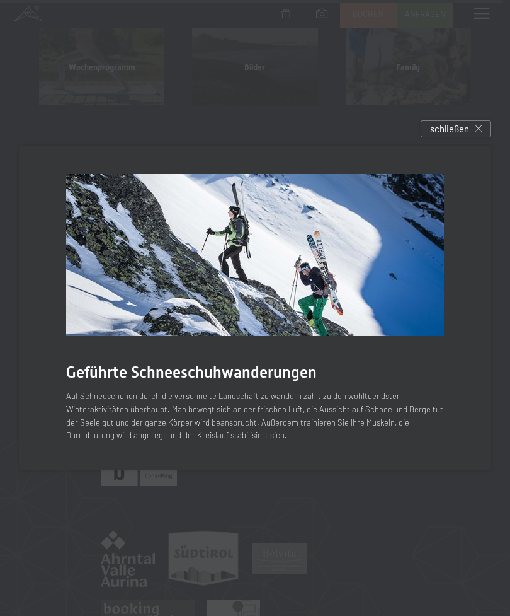
scroll to position [3732, 0]
click at [461, 135] on span "schließen" at bounding box center [449, 128] width 39 height 13
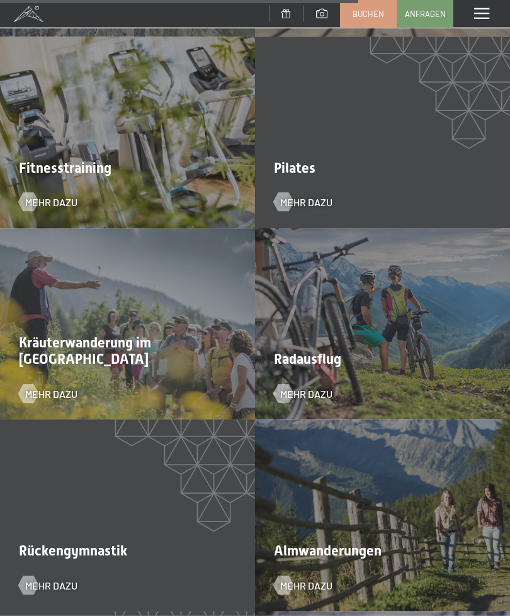
scroll to position [2653, 0]
click at [72, 386] on span "Mehr dazu" at bounding box center [51, 393] width 52 height 14
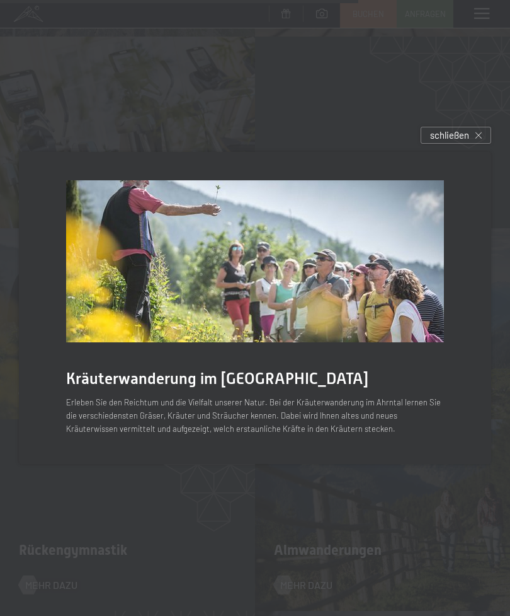
click at [462, 144] on div "schließen" at bounding box center [456, 135] width 71 height 17
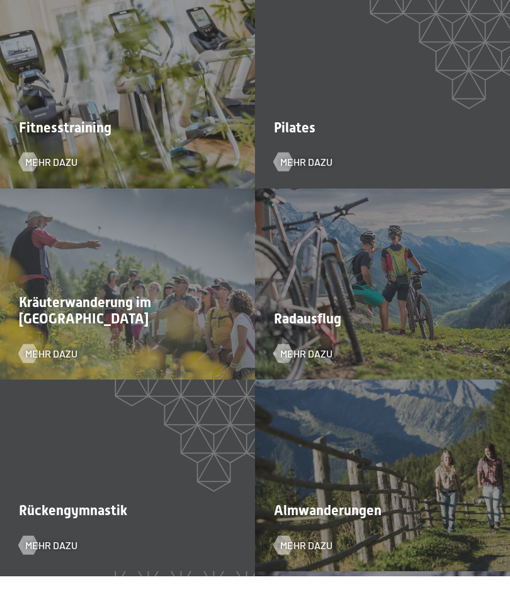
scroll to position [2693, 0]
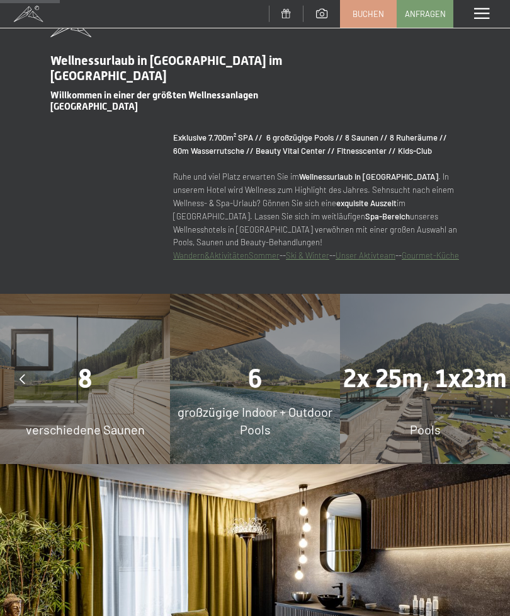
scroll to position [683, 0]
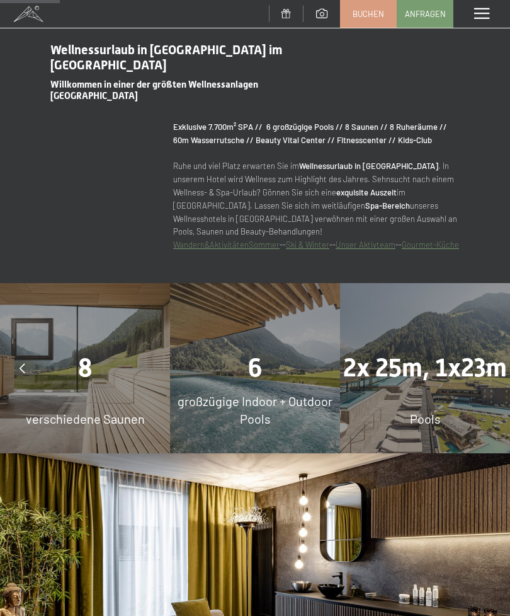
click at [265, 379] on div "6" at bounding box center [255, 367] width 170 height 35
click at [259, 365] on span "6" at bounding box center [255, 368] width 14 height 30
click at [267, 422] on span "großzügige Indoor + Outdoor Pools" at bounding box center [255, 409] width 155 height 33
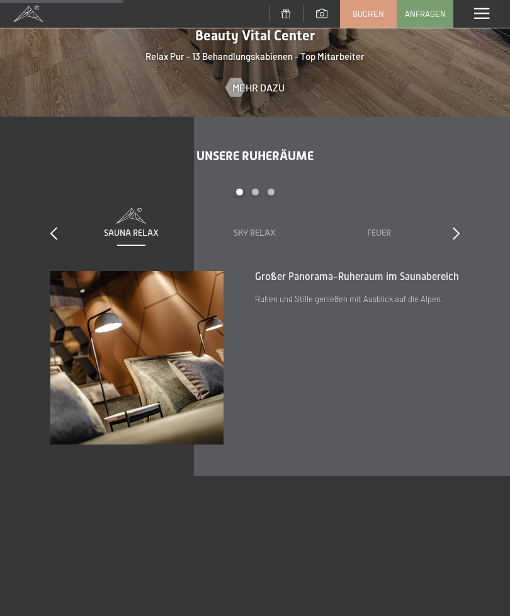
scroll to position [1405, 0]
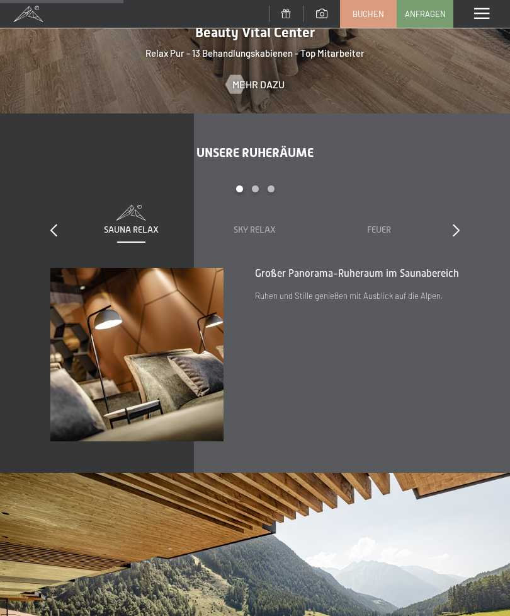
click at [266, 228] on span "Sky Relax" at bounding box center [255, 229] width 42 height 10
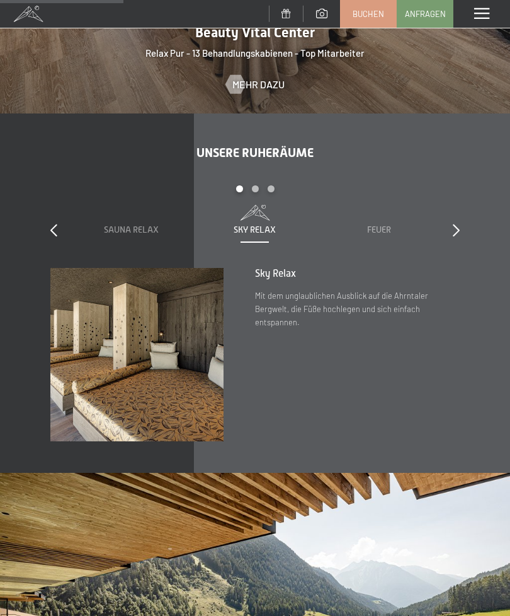
click at [449, 232] on div "slide 1 to 3 of 7 Sauna Relax Sky Relax Feuer Erde Wasser Luft Wolke 7" at bounding box center [255, 226] width 410 height 83
click at [456, 229] on icon at bounding box center [456, 230] width 7 height 13
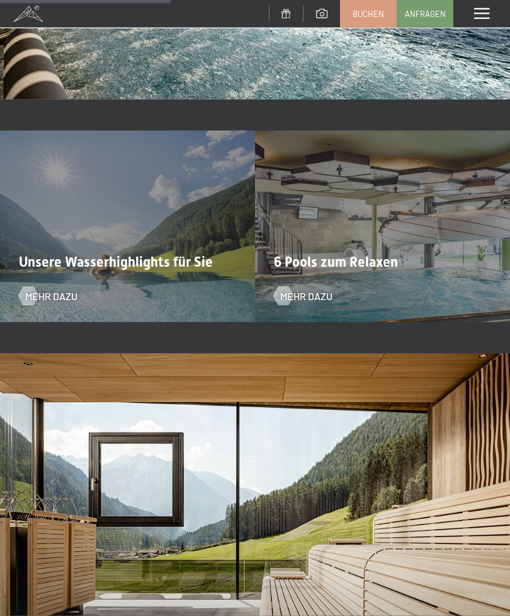
scroll to position [2139, 0]
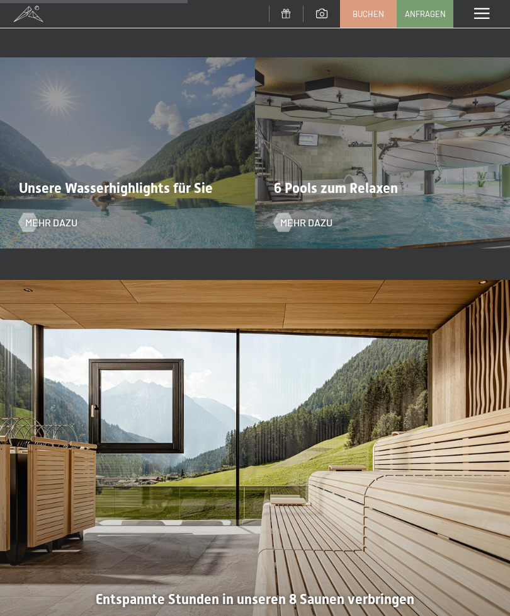
click at [315, 225] on span "Mehr dazu" at bounding box center [306, 222] width 52 height 14
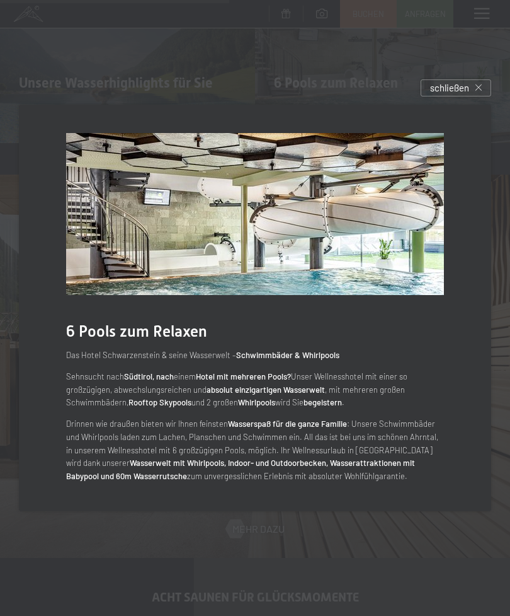
scroll to position [2244, 0]
click at [471, 96] on div "schließen" at bounding box center [456, 87] width 71 height 17
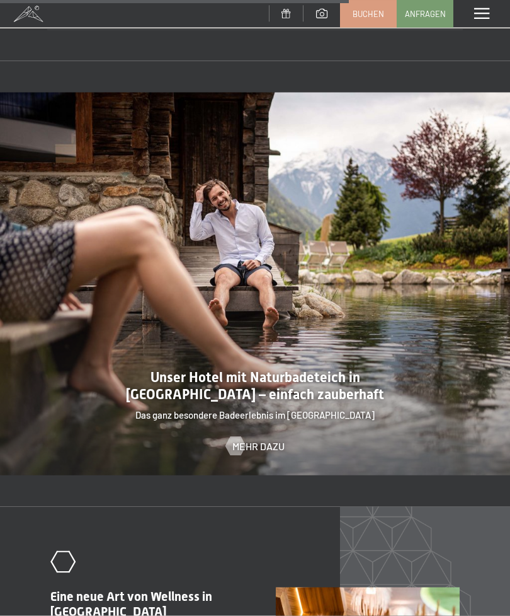
scroll to position [3205, 0]
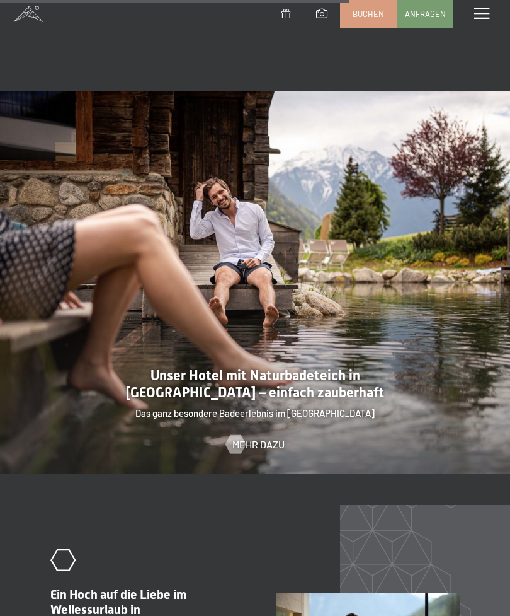
click at [276, 439] on span "Mehr dazu" at bounding box center [258, 444] width 52 height 14
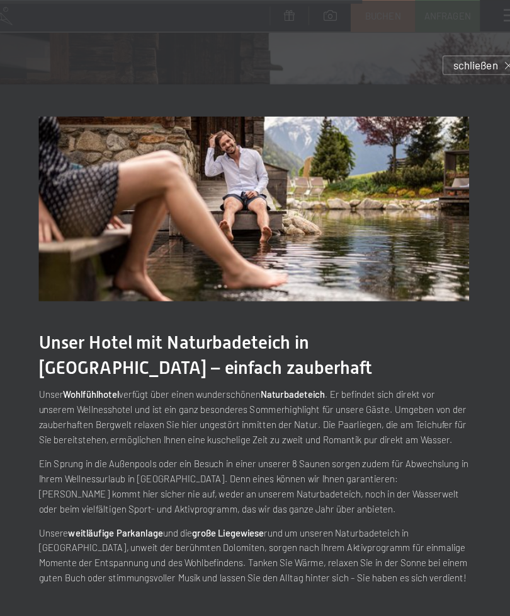
scroll to position [3296, 0]
click at [430, 64] on span "schließen" at bounding box center [449, 56] width 39 height 13
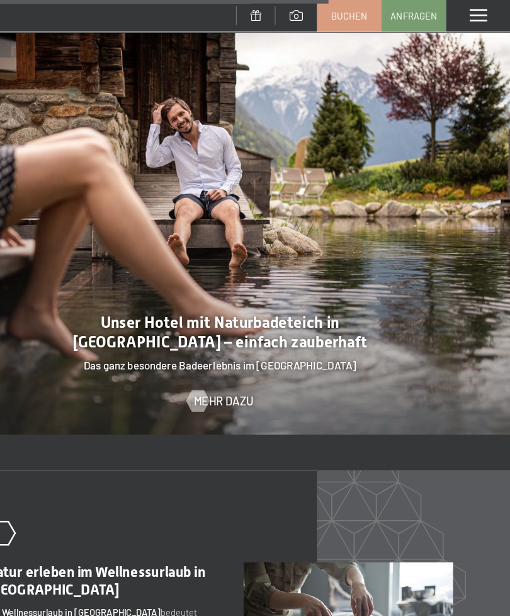
click at [474, 18] on span at bounding box center [481, 13] width 15 height 11
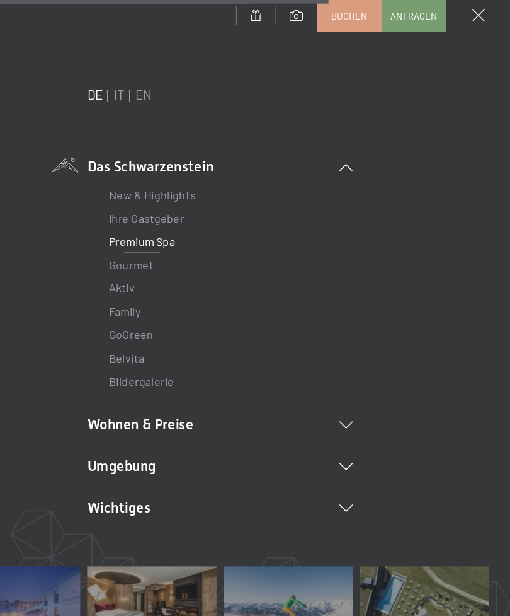
click at [158, 194] on link "Ihre Gastgeber" at bounding box center [191, 191] width 66 height 12
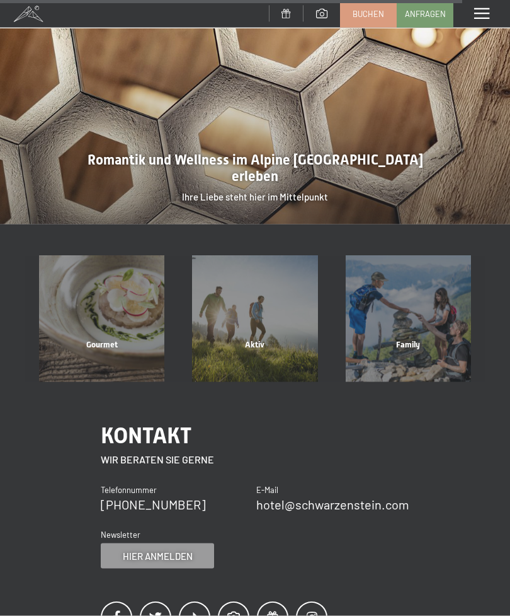
scroll to position [2799, 0]
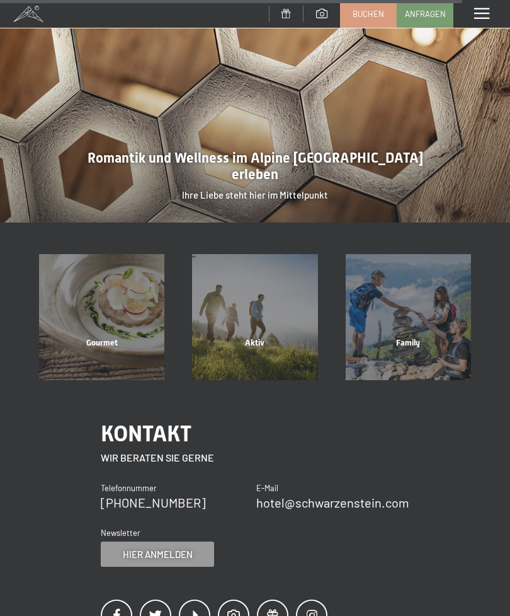
click at [103, 337] on div "Gourmet" at bounding box center [101, 358] width 153 height 43
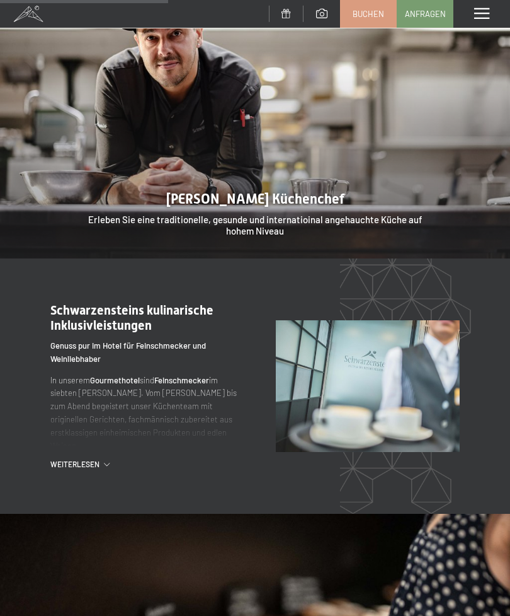
scroll to position [1107, 0]
click at [90, 459] on span "Weiterlesen" at bounding box center [77, 463] width 54 height 11
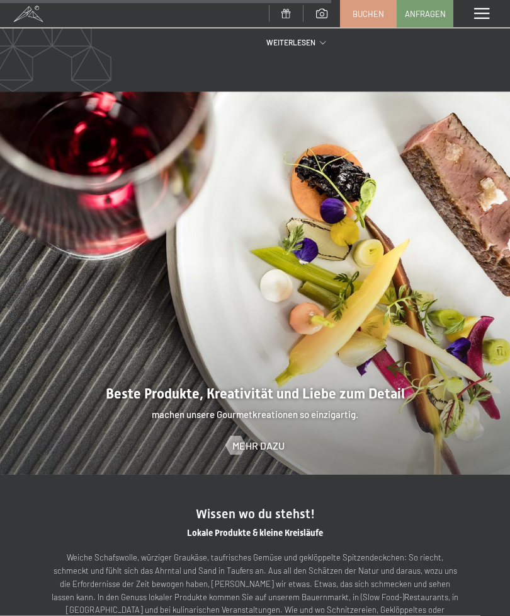
scroll to position [2352, 0]
click at [483, 19] on span at bounding box center [481, 13] width 15 height 11
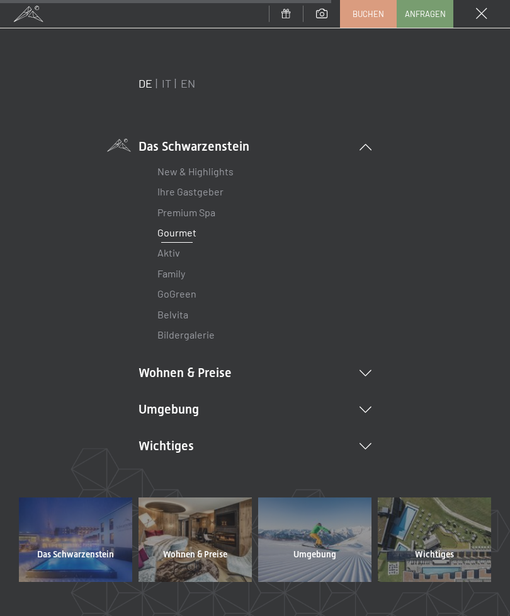
click at [202, 335] on link "Bildergalerie" at bounding box center [186, 334] width 57 height 12
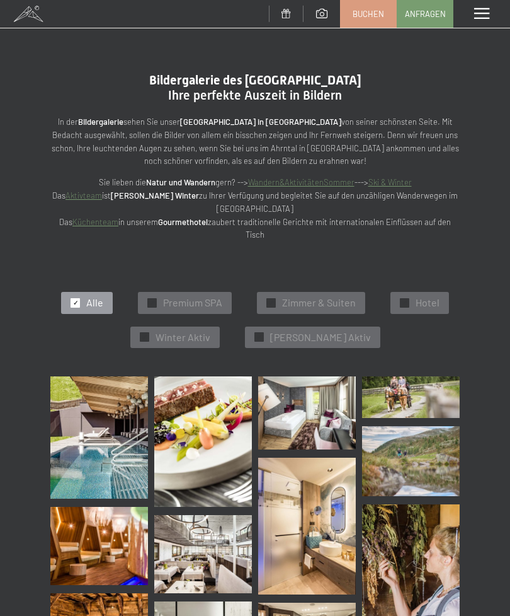
click at [318, 302] on span "Zimmer & Suiten" at bounding box center [319, 302] width 74 height 14
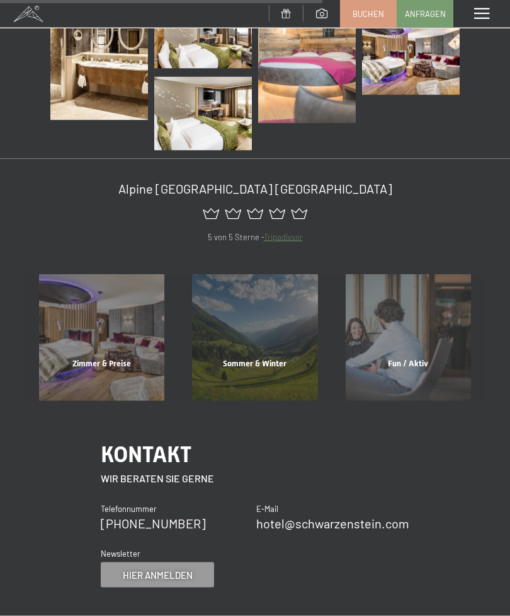
scroll to position [618, 0]
click at [120, 359] on div "Zimmer & Preise" at bounding box center [101, 378] width 153 height 43
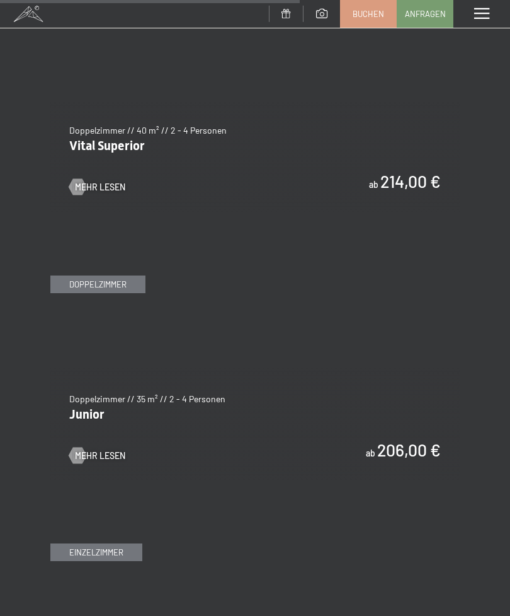
scroll to position [2841, 0]
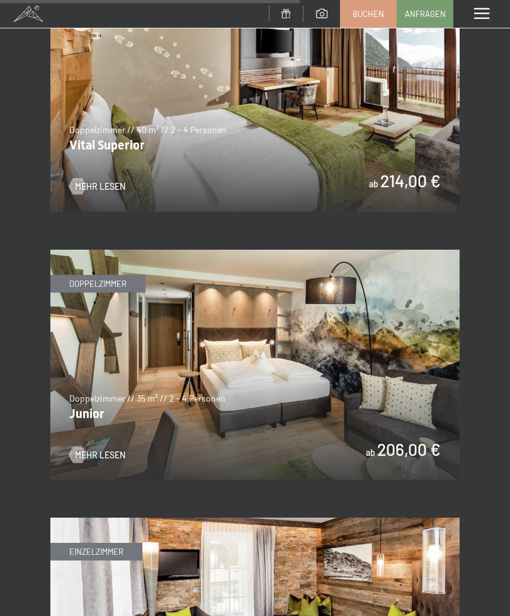
click at [105, 449] on img at bounding box center [255, 365] width 410 height 231
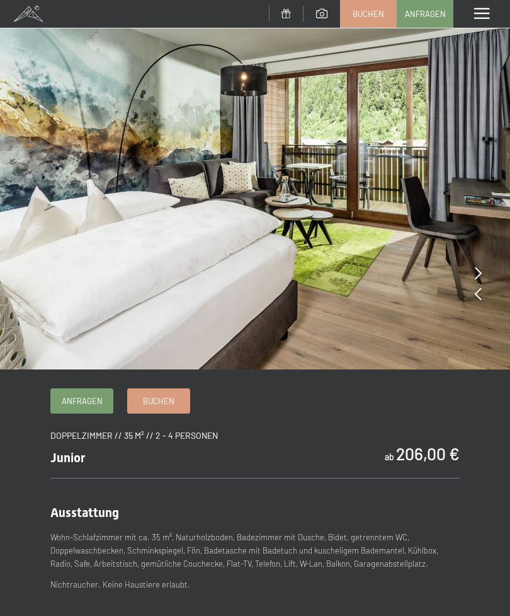
click at [158, 403] on span "Buchen" at bounding box center [159, 400] width 32 height 11
click at [175, 397] on link "Buchen" at bounding box center [159, 401] width 62 height 24
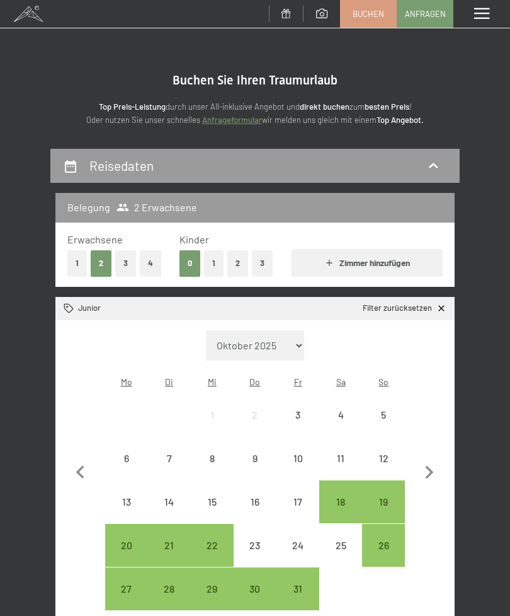
click at [433, 171] on icon at bounding box center [433, 165] width 15 height 15
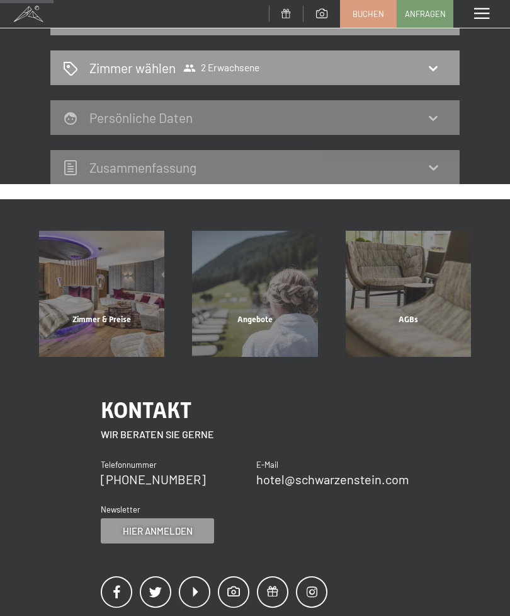
click at [482, 117] on div "Reisedaten [PERSON_NAME] [PERSON_NAME] 2 Erwachsene Persönliche Daten Zusammen­…" at bounding box center [255, 92] width 510 height 183
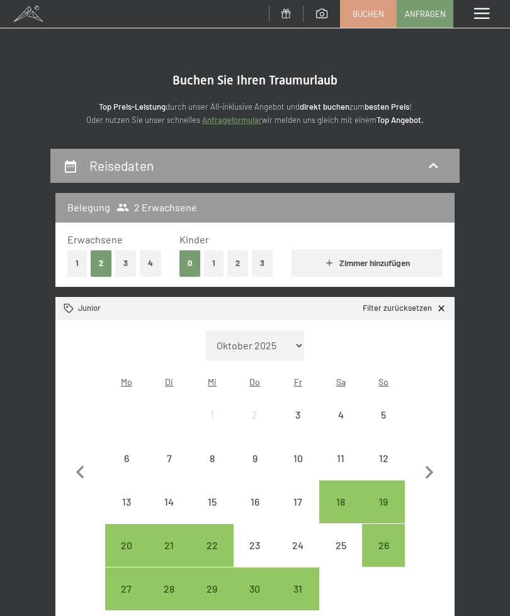
click at [292, 340] on select "Oktober 2025 November 2025 Dezember 2025 Januar 2026 Februar 2026 März 2026 Apr…" at bounding box center [255, 345] width 98 height 30
select select "2026-06-01"
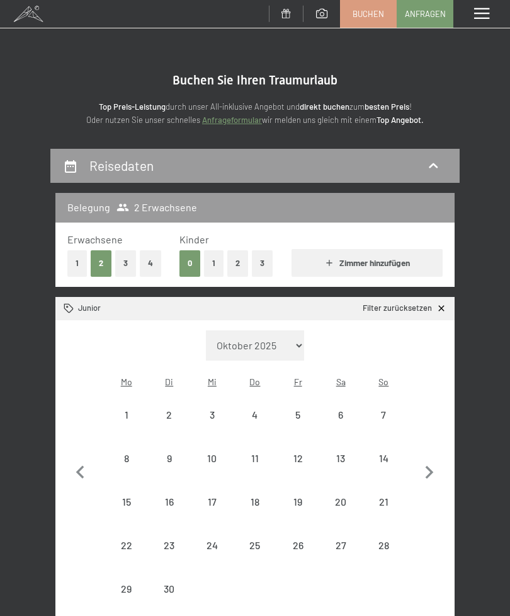
select select "2026-06-01"
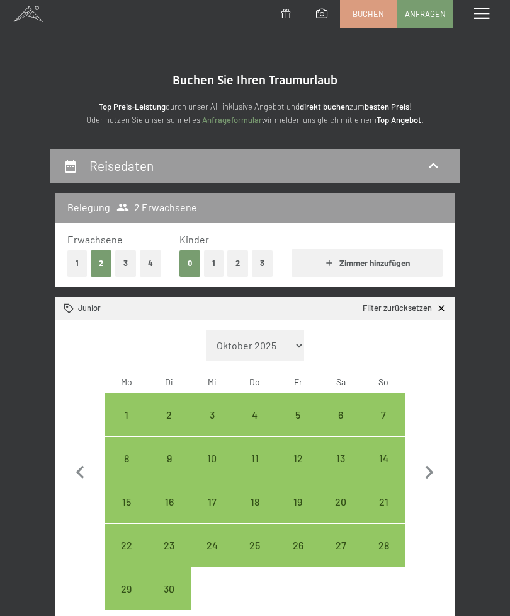
click at [386, 453] on div "14" at bounding box center [384, 473] width 40 height 40
select select "2026-06-01"
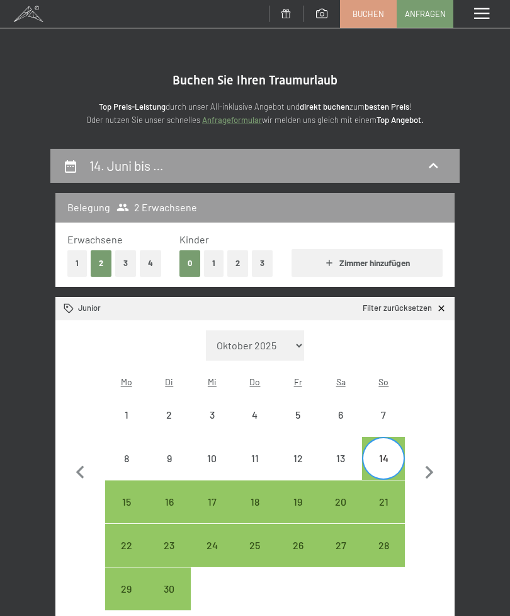
click at [386, 496] on div "21" at bounding box center [384, 516] width 40 height 40
select select "2026-06-01"
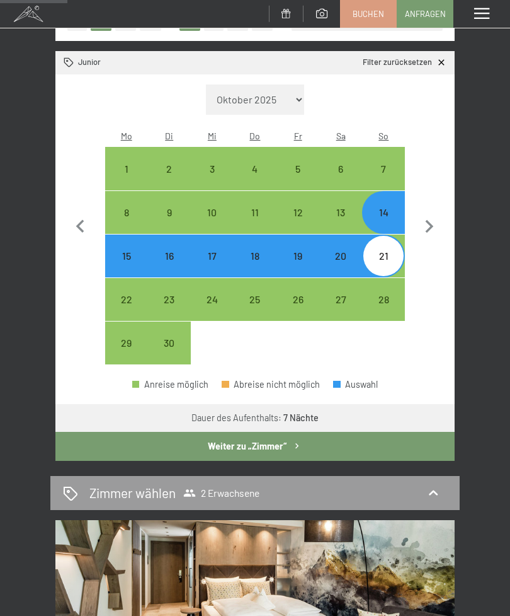
click at [283, 439] on button "Weiter zu „Zimmer“" at bounding box center [254, 446] width 399 height 29
select select "2026-06-01"
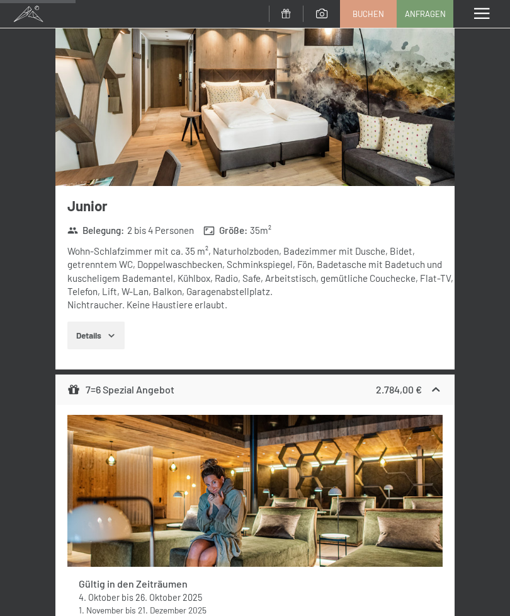
scroll to position [197, 0]
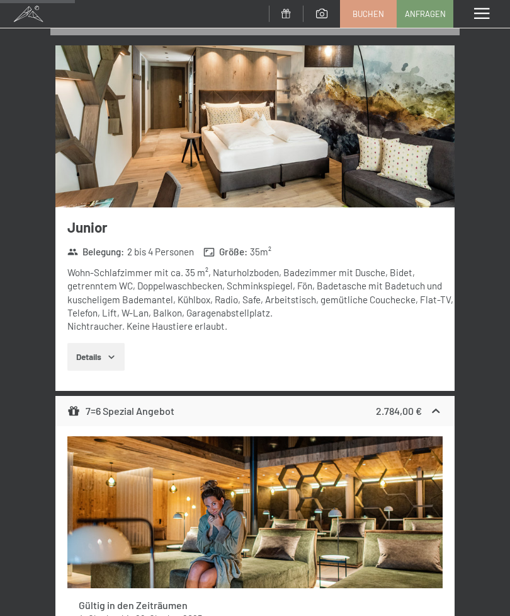
click at [431, 409] on icon at bounding box center [436, 411] width 13 height 13
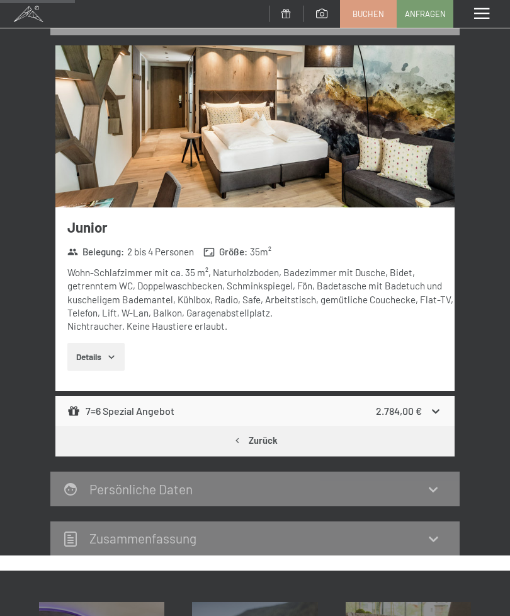
click at [256, 444] on button "Zurück" at bounding box center [254, 440] width 399 height 29
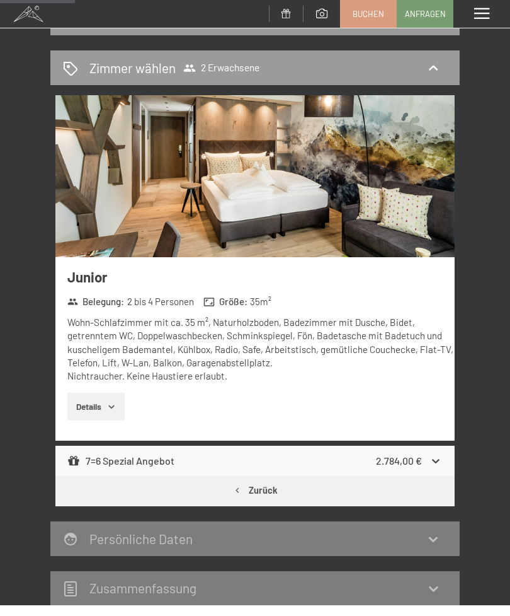
select select "2026-06-01"
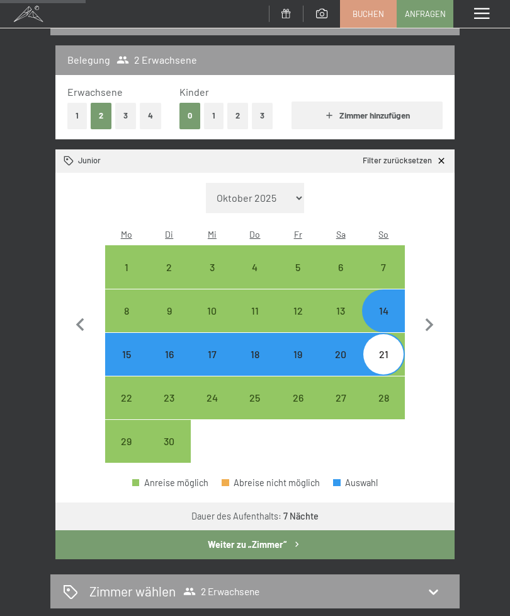
click at [385, 349] on div "21" at bounding box center [384, 369] width 40 height 40
select select "2026-06-01"
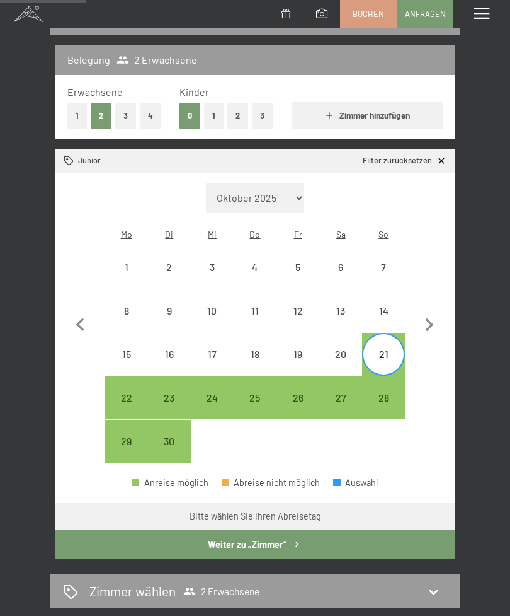
click at [385, 393] on div "28" at bounding box center [384, 413] width 40 height 40
select select "2026-06-01"
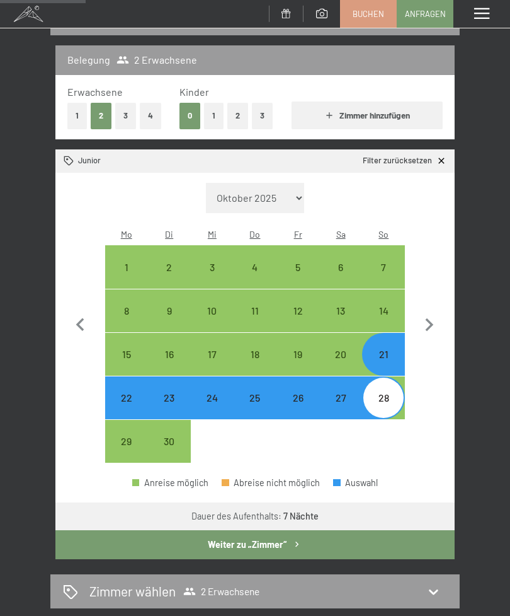
click at [287, 530] on button "Weiter zu „Zimmer“" at bounding box center [254, 544] width 399 height 29
select select "2026-06-01"
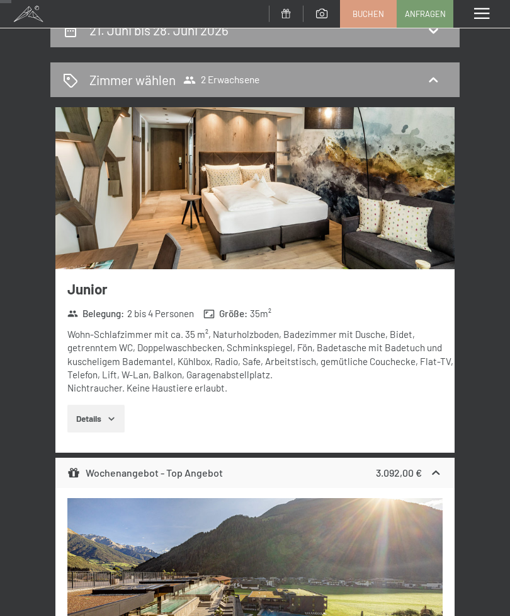
scroll to position [0, 0]
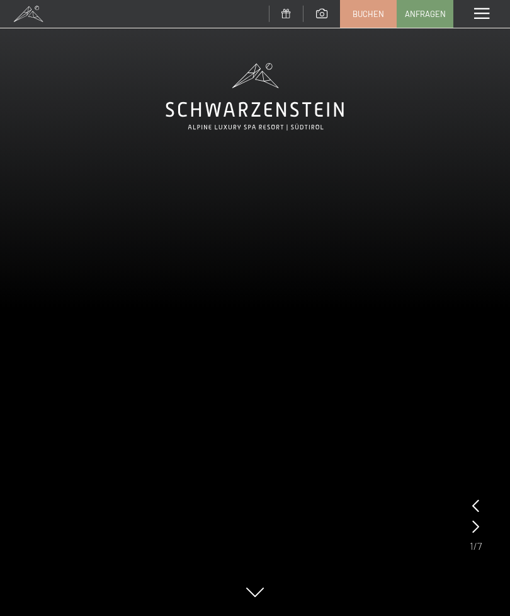
click at [479, 22] on div "Menü" at bounding box center [482, 14] width 57 height 28
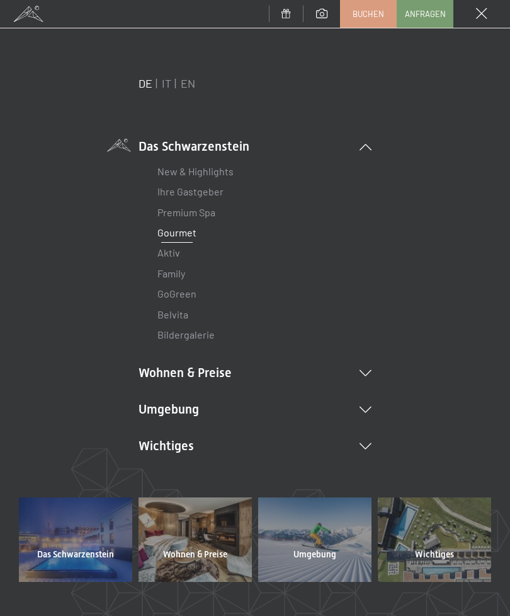
click at [212, 378] on li "Wohnen & Preise Inklusivleistungen Zimmer & Preise Liste Angebote Liste Familie…" at bounding box center [255, 373] width 233 height 18
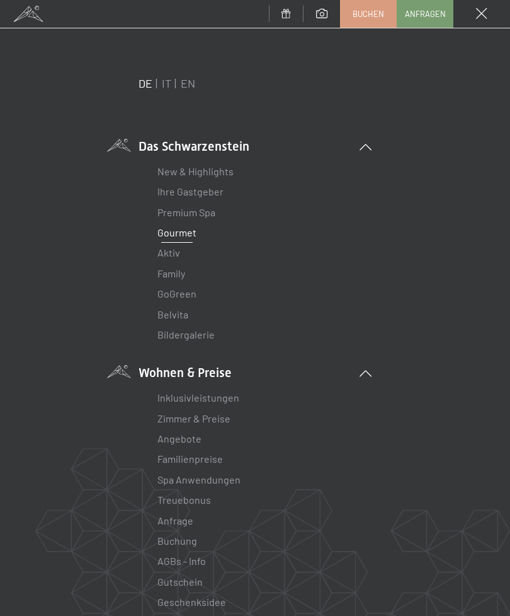
click at [223, 420] on link "Zimmer & Preise" at bounding box center [194, 418] width 73 height 12
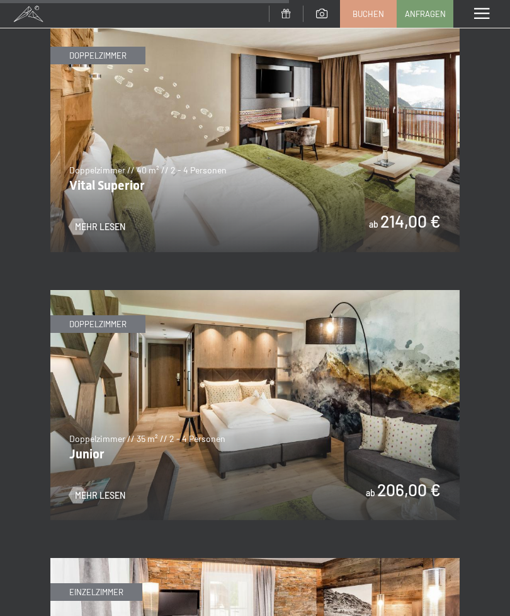
scroll to position [2800, 0]
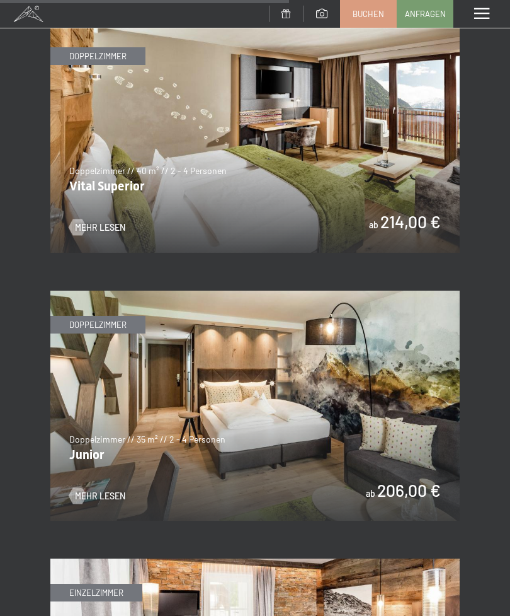
click at [110, 490] on span "Mehr Lesen" at bounding box center [100, 496] width 50 height 13
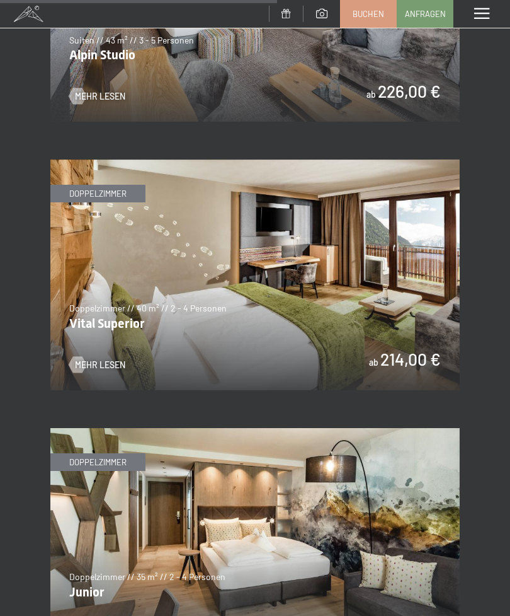
scroll to position [2658, 0]
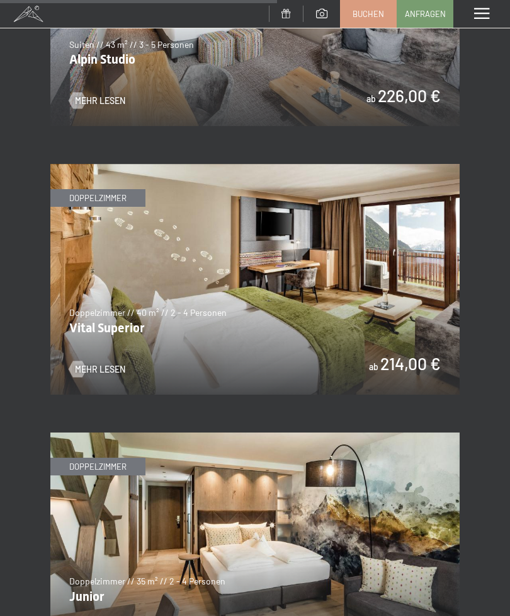
click at [108, 363] on span "Mehr Lesen" at bounding box center [100, 369] width 50 height 13
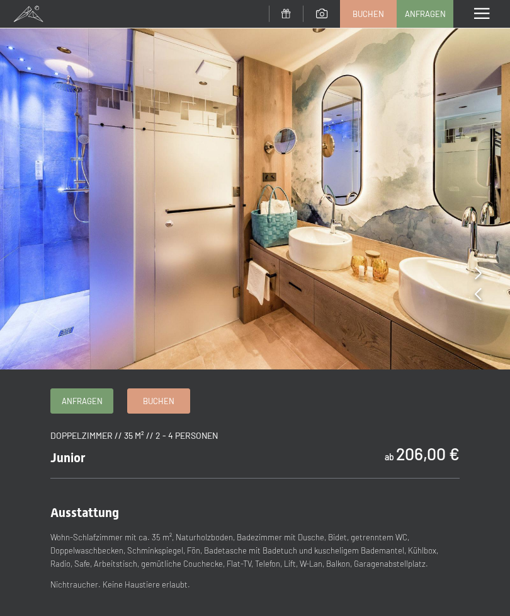
scroll to position [3, 0]
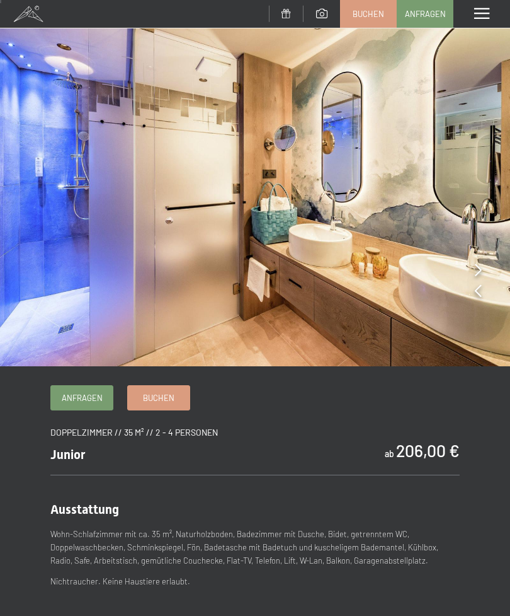
click at [464, 292] on img at bounding box center [255, 181] width 510 height 369
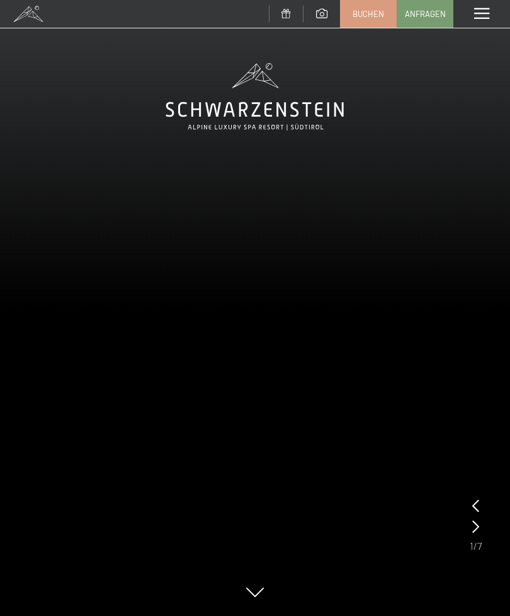
click at [481, 22] on div "Menü" at bounding box center [482, 14] width 57 height 28
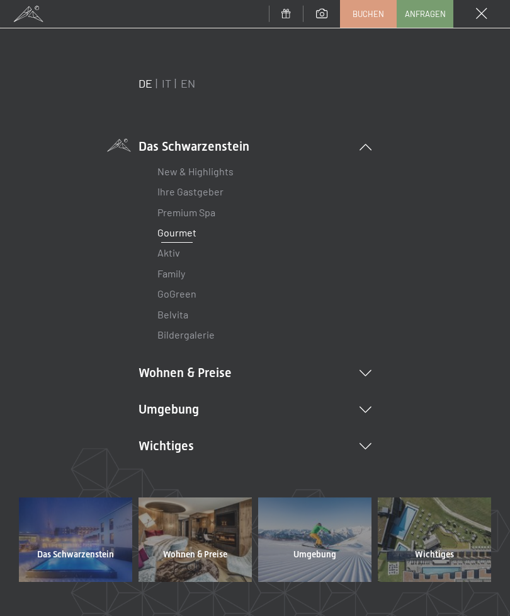
click at [367, 370] on icon at bounding box center [366, 373] width 12 height 6
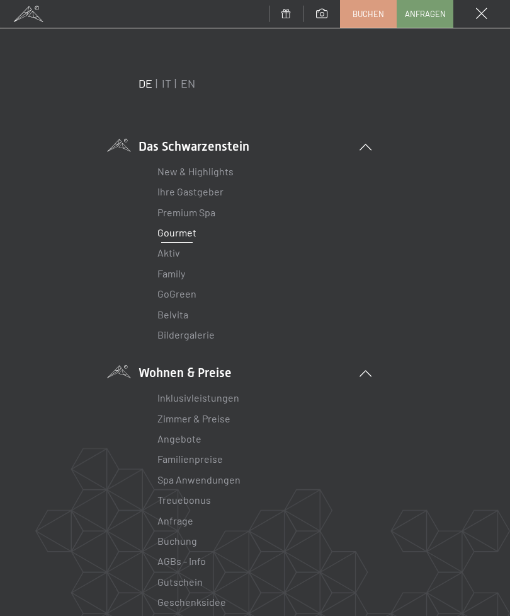
click at [217, 396] on link "Inklusivleistungen" at bounding box center [199, 397] width 82 height 12
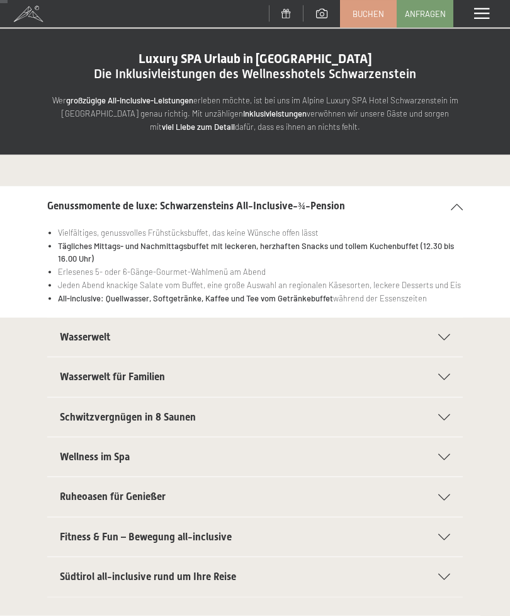
scroll to position [25, 0]
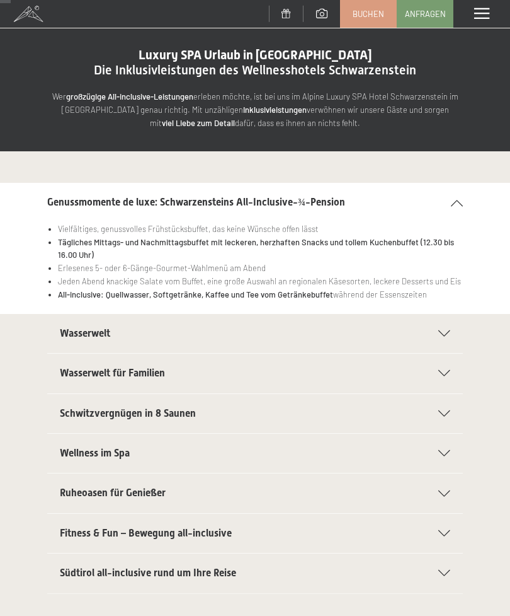
click at [449, 330] on icon at bounding box center [445, 333] width 12 height 6
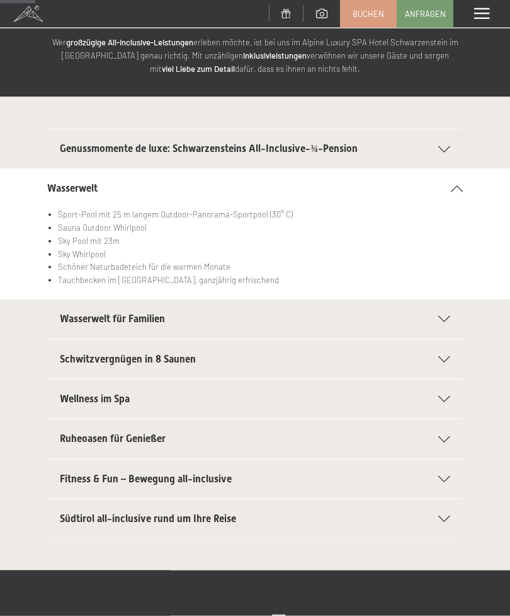
scroll to position [93, 0]
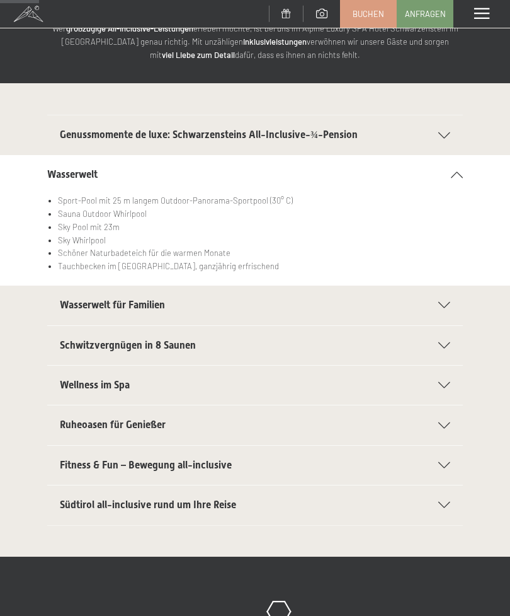
click at [448, 386] on div "Wellness im Spa" at bounding box center [255, 384] width 391 height 39
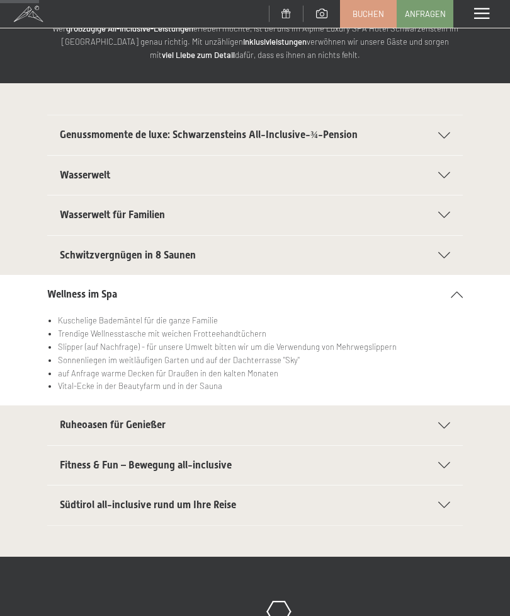
click at [443, 422] on icon at bounding box center [445, 425] width 12 height 6
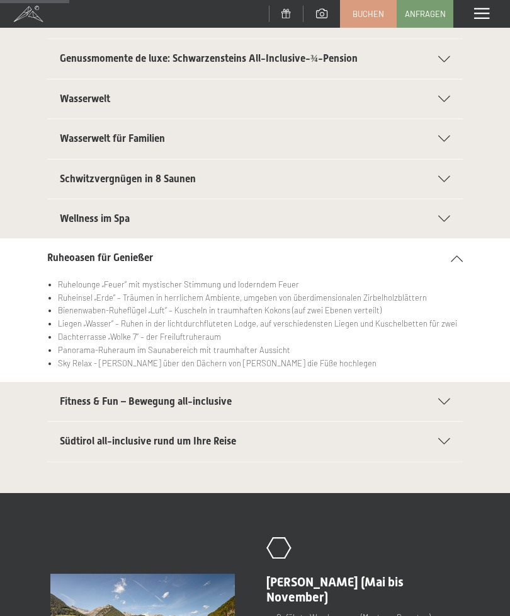
scroll to position [171, 0]
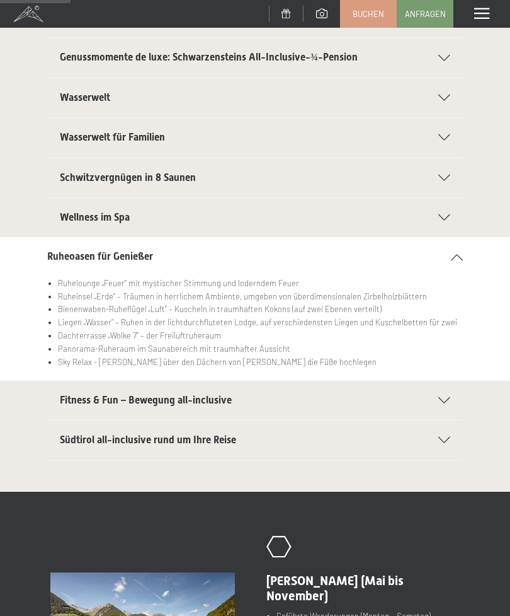
click at [441, 439] on icon at bounding box center [445, 440] width 12 height 6
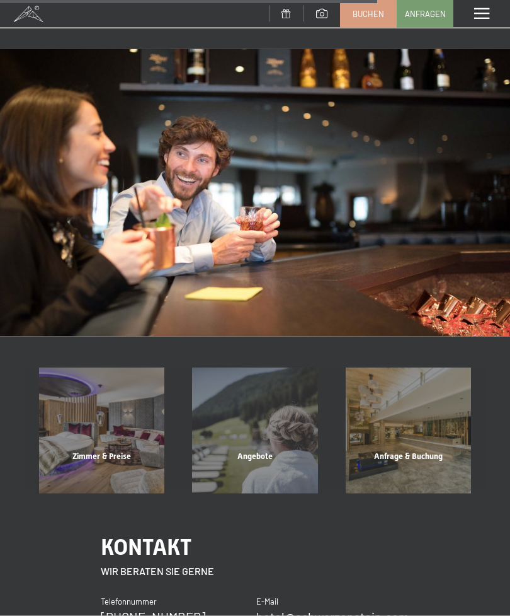
scroll to position [871, 0]
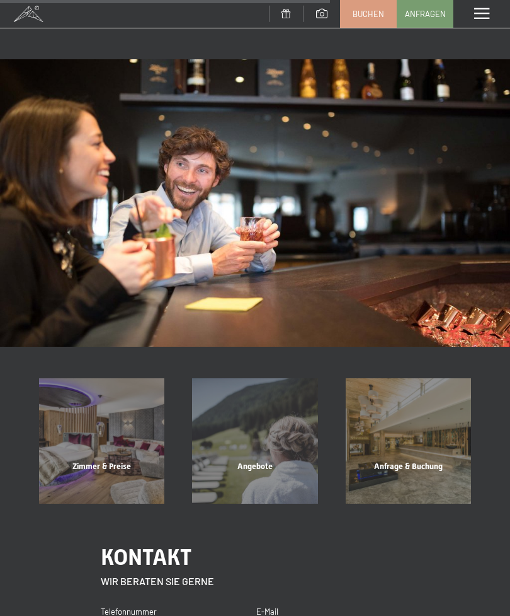
click at [258, 461] on div "Angebote" at bounding box center [254, 482] width 153 height 43
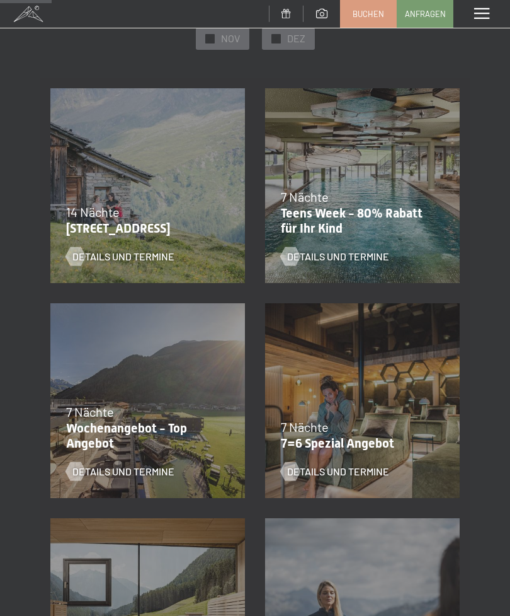
scroll to position [210, 0]
click at [352, 476] on span "Details und Termine" at bounding box center [338, 471] width 102 height 14
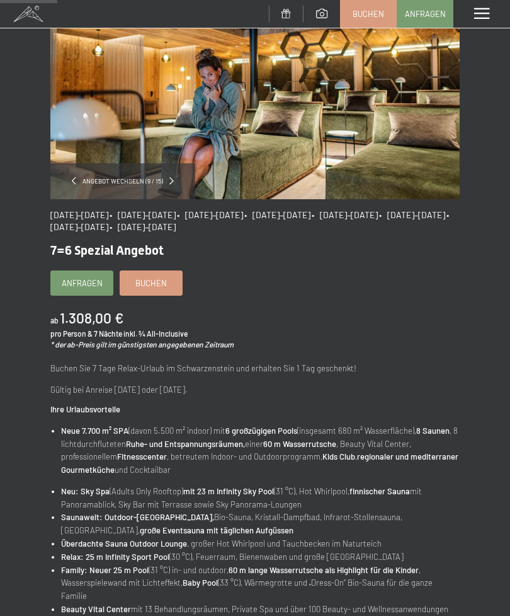
scroll to position [120, 0]
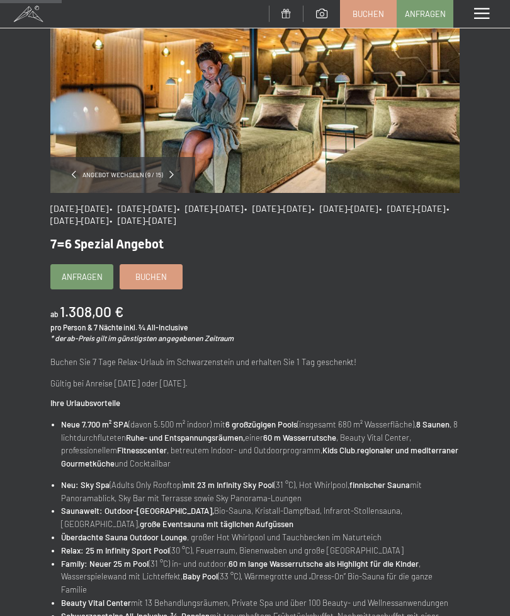
click at [150, 277] on span "Buchen" at bounding box center [151, 276] width 32 height 11
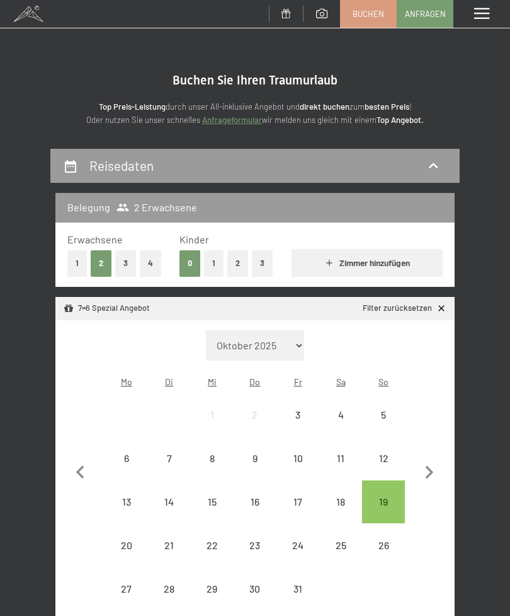
click at [298, 338] on select "Oktober 2025 [DATE] Dezember 2025 Januar 2026 Februar 2026 März 2026 [DATE] Mai…" at bounding box center [255, 345] width 98 height 30
click at [432, 466] on icon "button" at bounding box center [430, 472] width 8 height 13
select select "[DATE]"
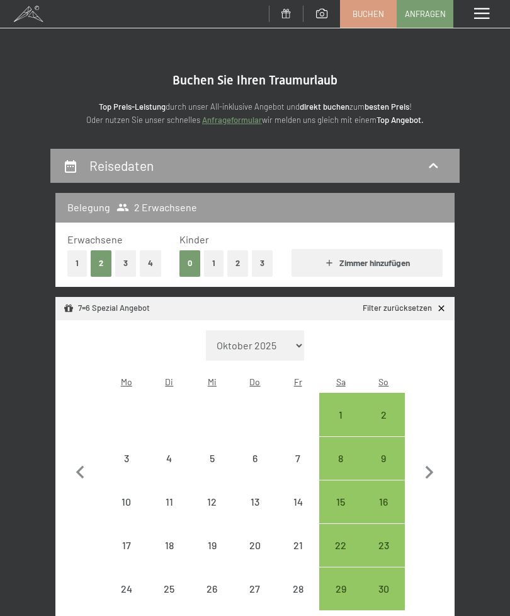
click at [437, 459] on icon "button" at bounding box center [429, 472] width 26 height 26
select select "[DATE]"
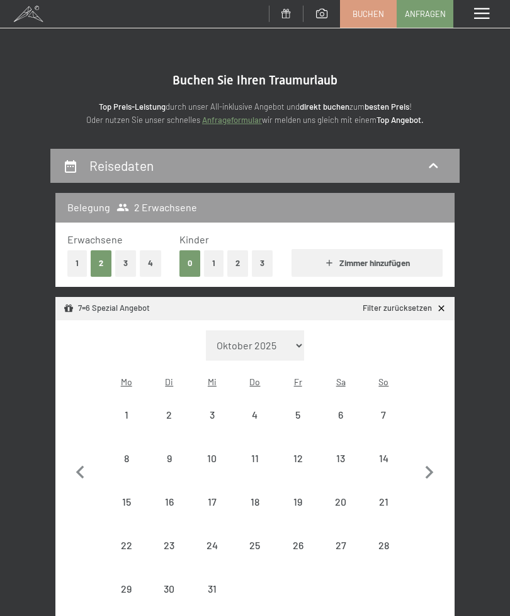
select select "[DATE]"
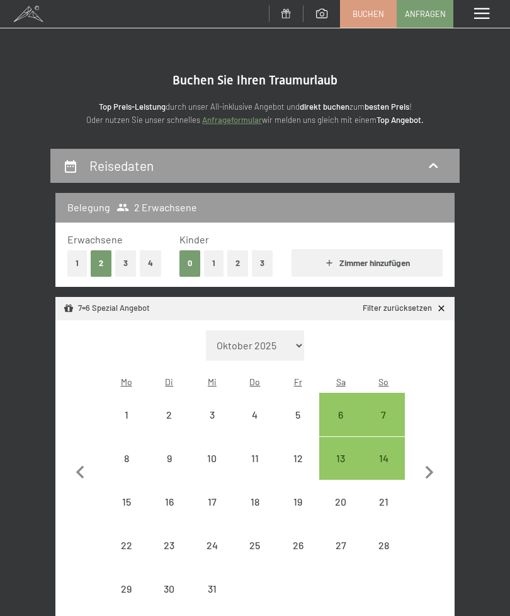
click at [434, 459] on icon "button" at bounding box center [429, 472] width 26 height 26
select select "[DATE]"
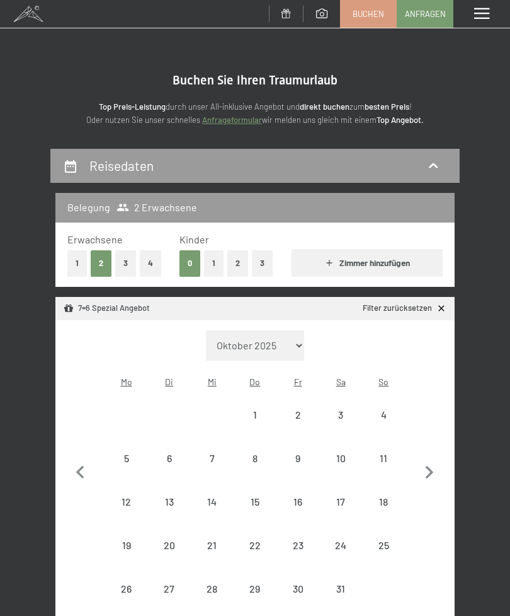
select select "[DATE]"
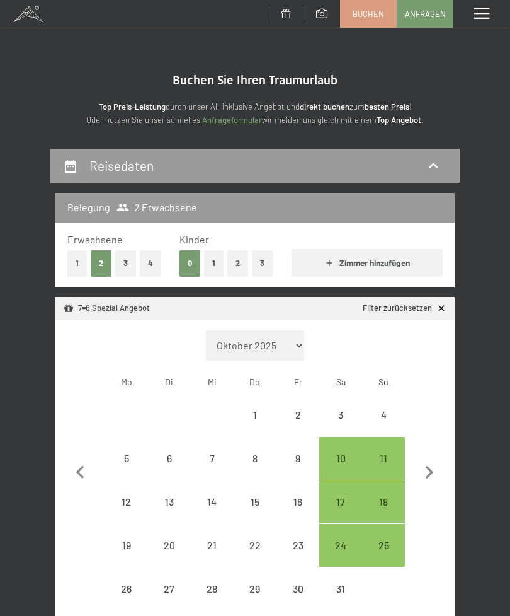
click at [432, 466] on icon "button" at bounding box center [430, 472] width 8 height 13
select select "[DATE]"
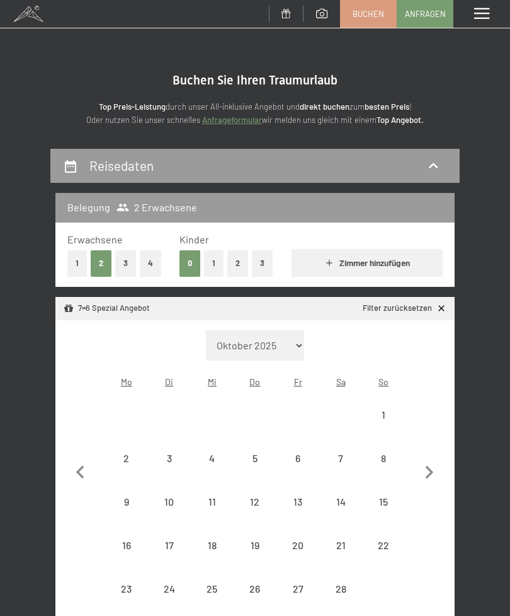
select select "[DATE]"
click at [433, 466] on icon "button" at bounding box center [430, 472] width 8 height 13
select select "[DATE]"
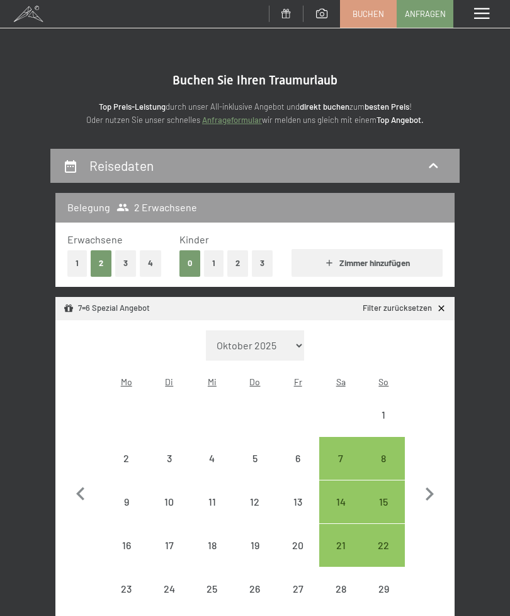
click at [434, 468] on button "button" at bounding box center [429, 492] width 26 height 324
select select "[DATE]"
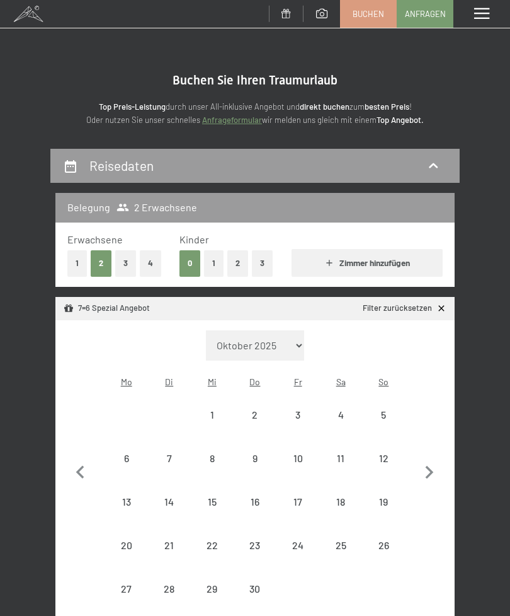
select select "[DATE]"
click at [435, 471] on icon "button" at bounding box center [429, 472] width 26 height 26
select select "[DATE]"
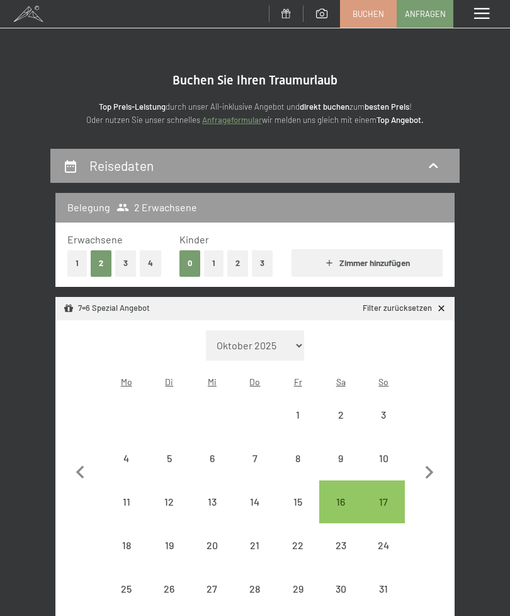
click at [437, 465] on icon "button" at bounding box center [429, 472] width 26 height 26
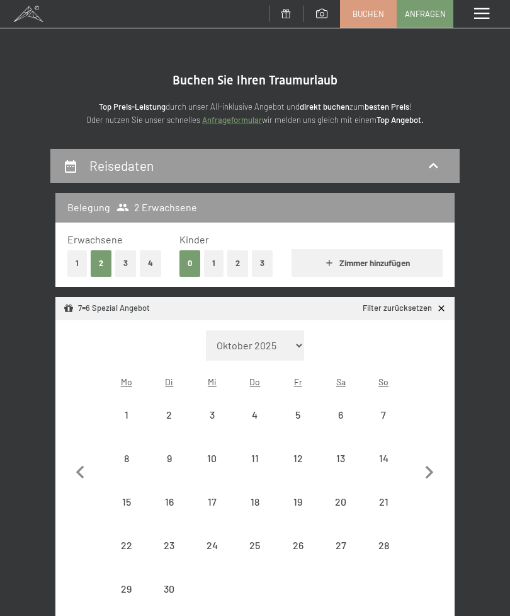
select select "[DATE]"
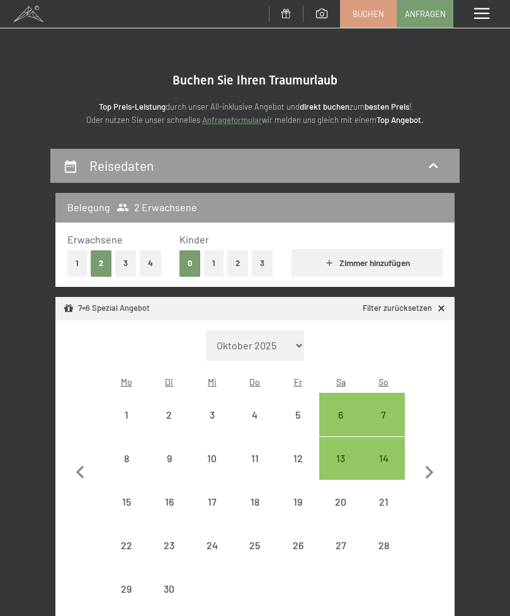
click at [73, 459] on icon "button" at bounding box center [80, 472] width 26 height 26
select select "[DATE]"
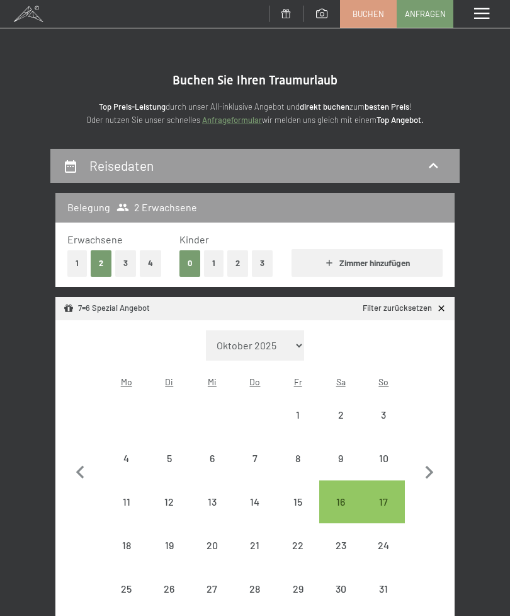
click at [389, 496] on div "17" at bounding box center [384, 516] width 40 height 40
select select "[DATE]"
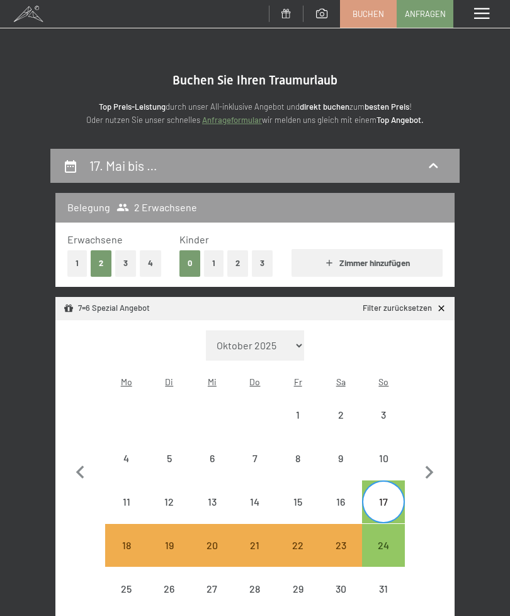
click at [387, 542] on div "24" at bounding box center [384, 560] width 40 height 40
select select "[DATE]"
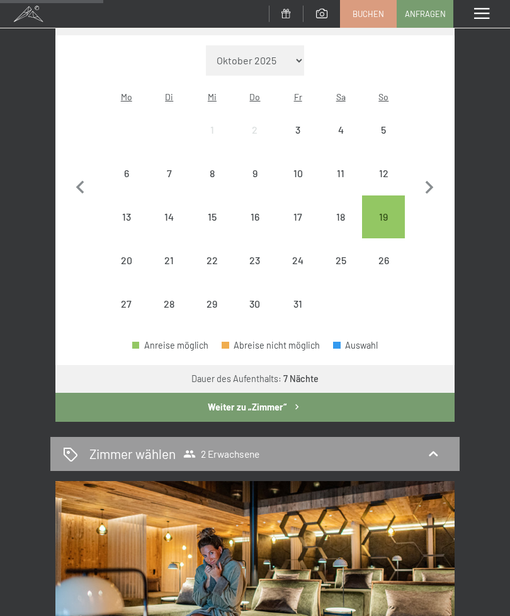
scroll to position [294, 0]
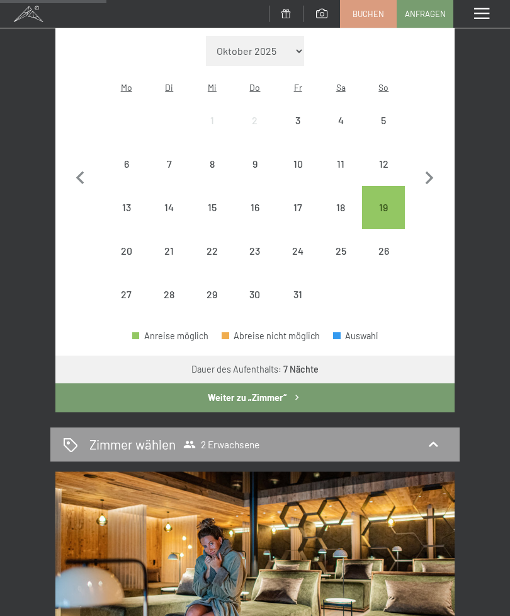
click at [272, 388] on button "Weiter zu „Zimmer“" at bounding box center [254, 397] width 399 height 29
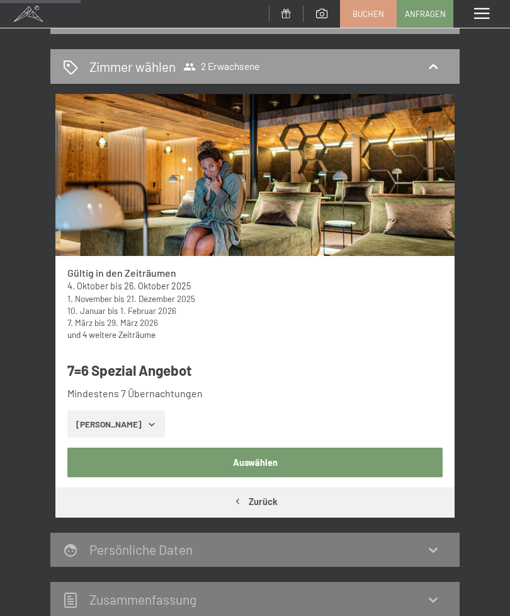
scroll to position [148, 0]
click at [138, 428] on button "[PERSON_NAME]" at bounding box center [116, 425] width 98 height 28
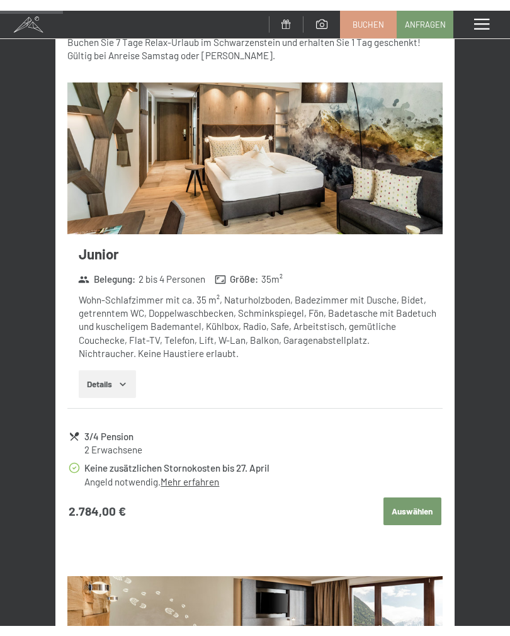
scroll to position [631, 0]
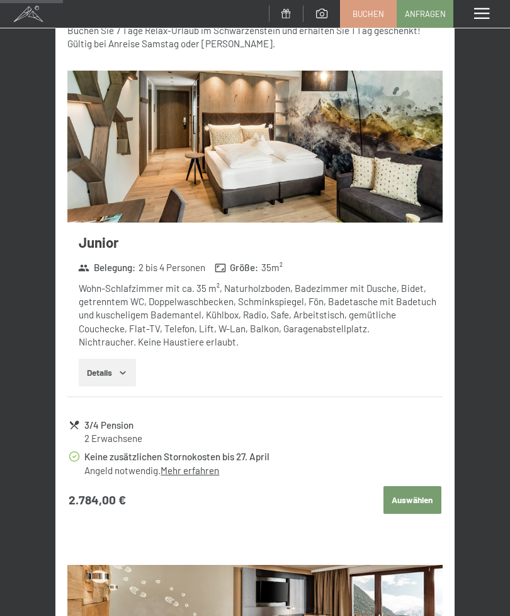
click at [199, 468] on link "Mehr erfahren" at bounding box center [190, 469] width 59 height 11
click at [200, 468] on link "Mehr erfahren" at bounding box center [190, 469] width 59 height 11
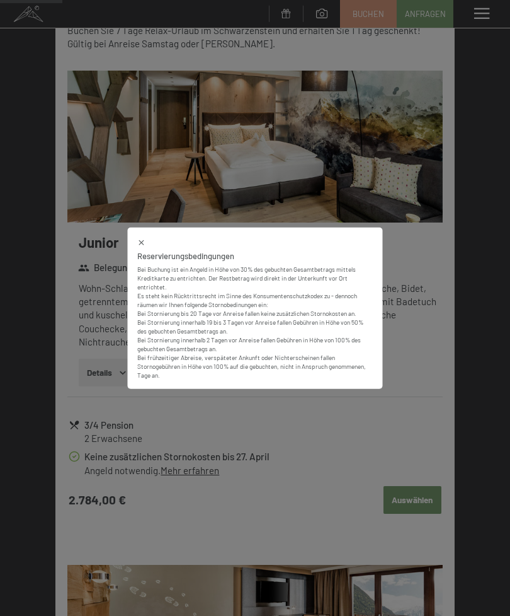
click at [142, 246] on icon at bounding box center [141, 242] width 9 height 9
